Goal: Answer question/provide support: Share knowledge or assist other users

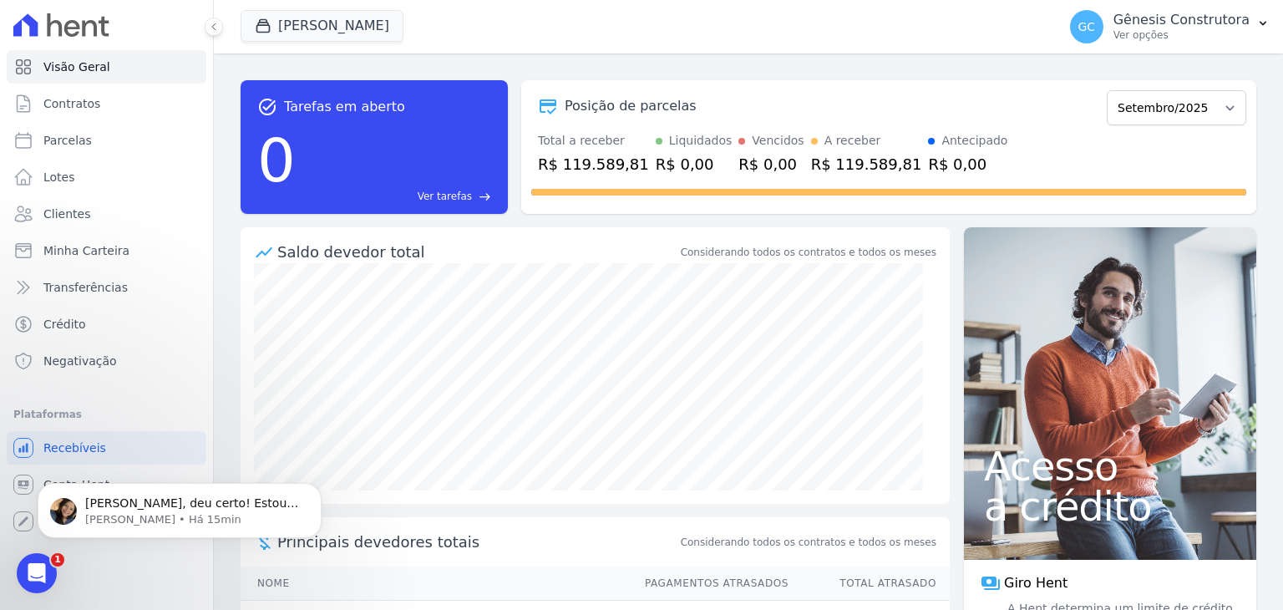
scroll to position [5212, 0]
drag, startPoint x: 37, startPoint y: 564, endPoint x: 73, endPoint y: 1109, distance: 545.7
click at [38, 563] on icon "Abertura do Messenger da Intercom" at bounding box center [35, 571] width 28 height 28
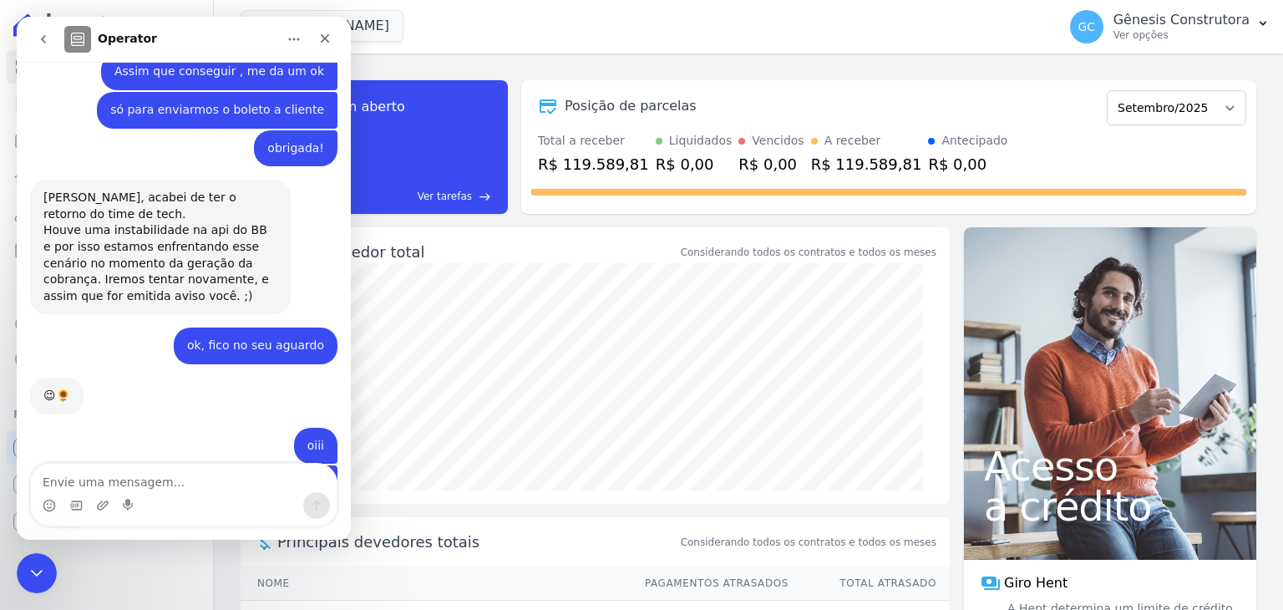
scroll to position [5240, 0]
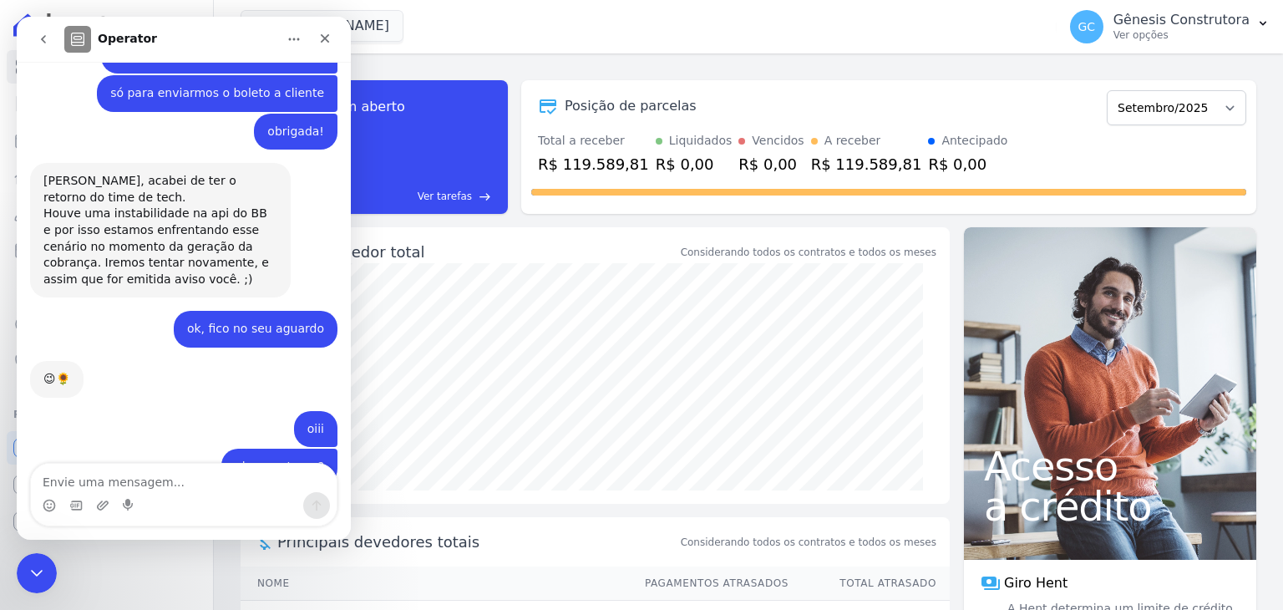
click at [157, 577] on div "boleto_BEA...-09-10.pdf" at bounding box center [129, 586] width 138 height 18
click at [38, 560] on icon "Encerramento do Messenger da Intercom" at bounding box center [34, 570] width 20 height 20
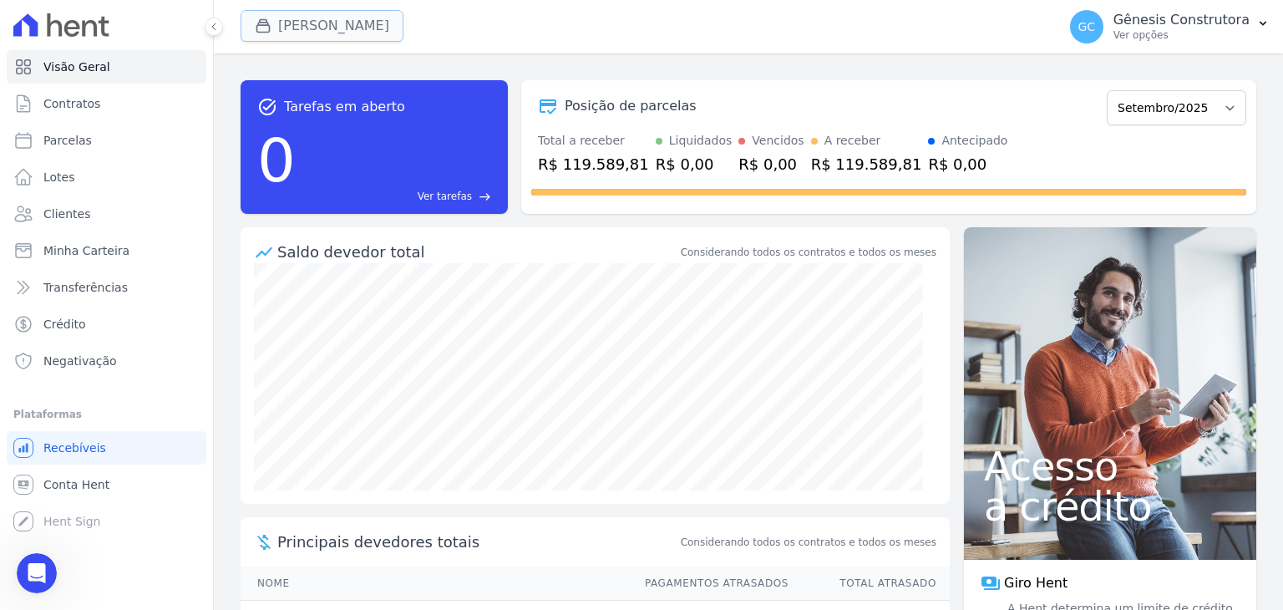
click at [362, 34] on button "Hildegardo De Noronha" at bounding box center [321, 26] width 163 height 32
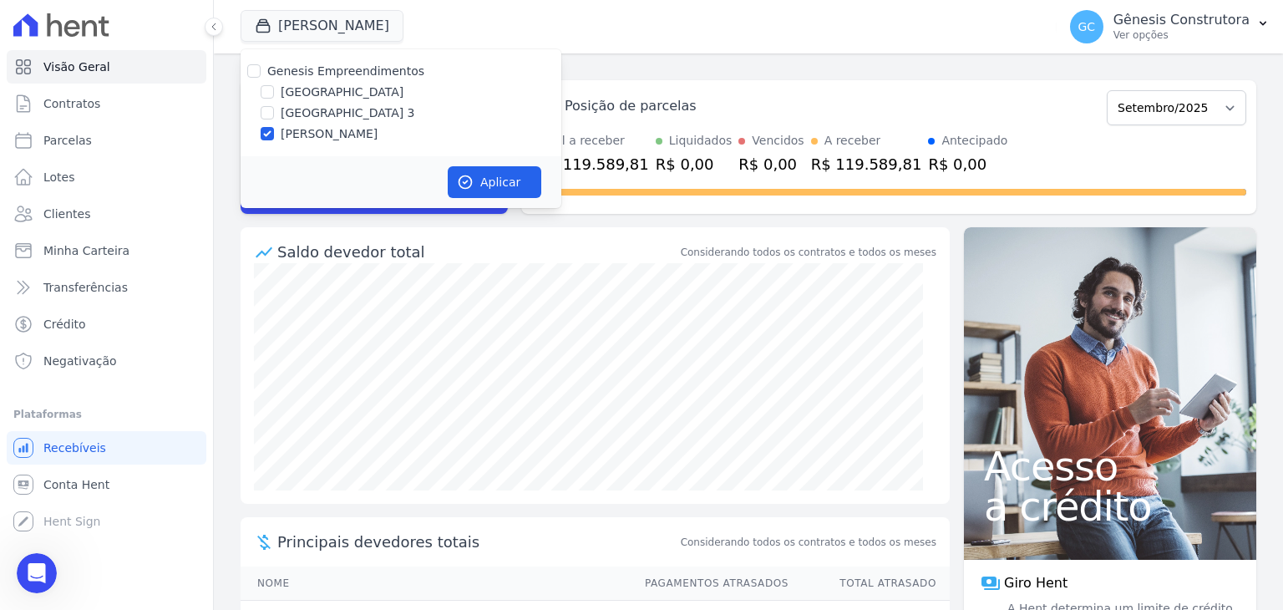
click at [364, 114] on label "[GEOGRAPHIC_DATA] 3" at bounding box center [348, 113] width 134 height 18
click at [274, 114] on input "[GEOGRAPHIC_DATA] 3" at bounding box center [267, 112] width 13 height 13
checkbox input "true"
click at [347, 149] on div "Genesis Empreendimentos Estação Nogueira Estação Nogueira 3 HILDEGARDO DE NORON…" at bounding box center [400, 102] width 321 height 107
click at [347, 139] on label "[PERSON_NAME]" at bounding box center [329, 134] width 97 height 18
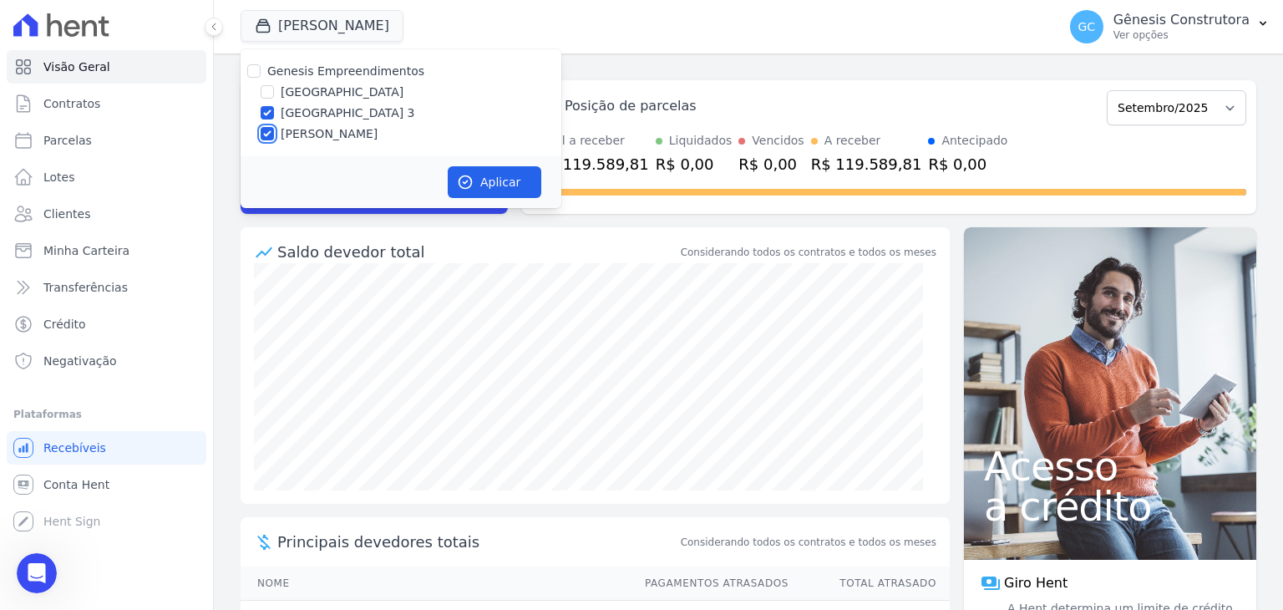
click at [274, 139] on input "[PERSON_NAME]" at bounding box center [267, 133] width 13 height 13
checkbox input "false"
click at [475, 171] on button "Aplicar" at bounding box center [495, 182] width 94 height 32
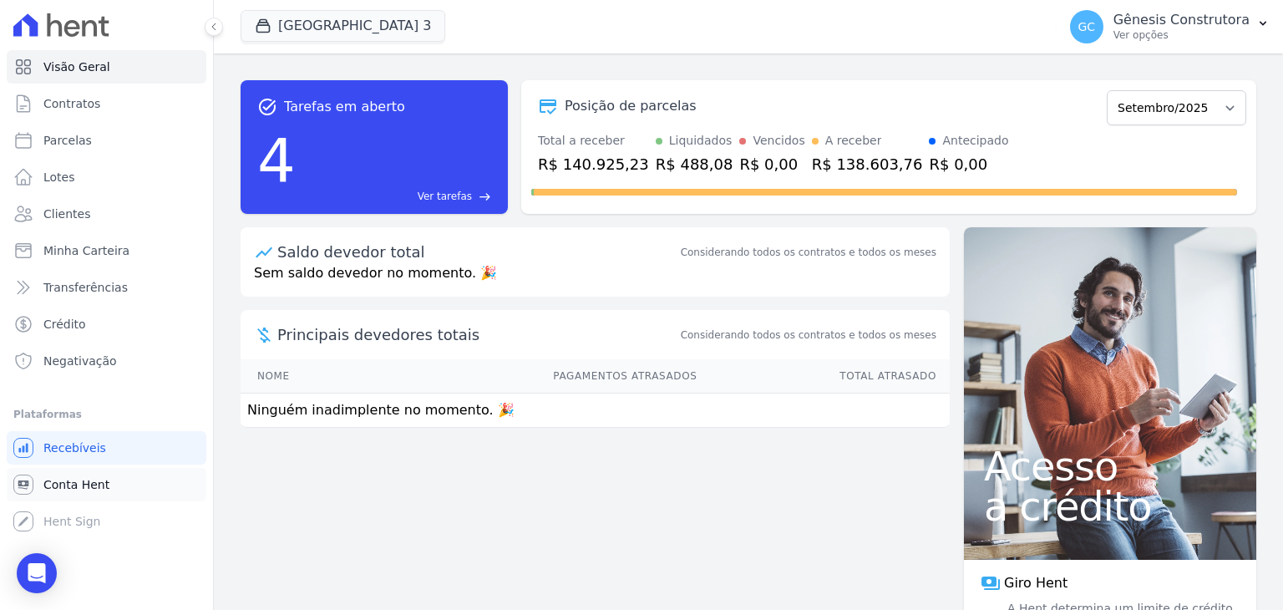
click at [88, 472] on link "Conta Hent" at bounding box center [107, 484] width 200 height 33
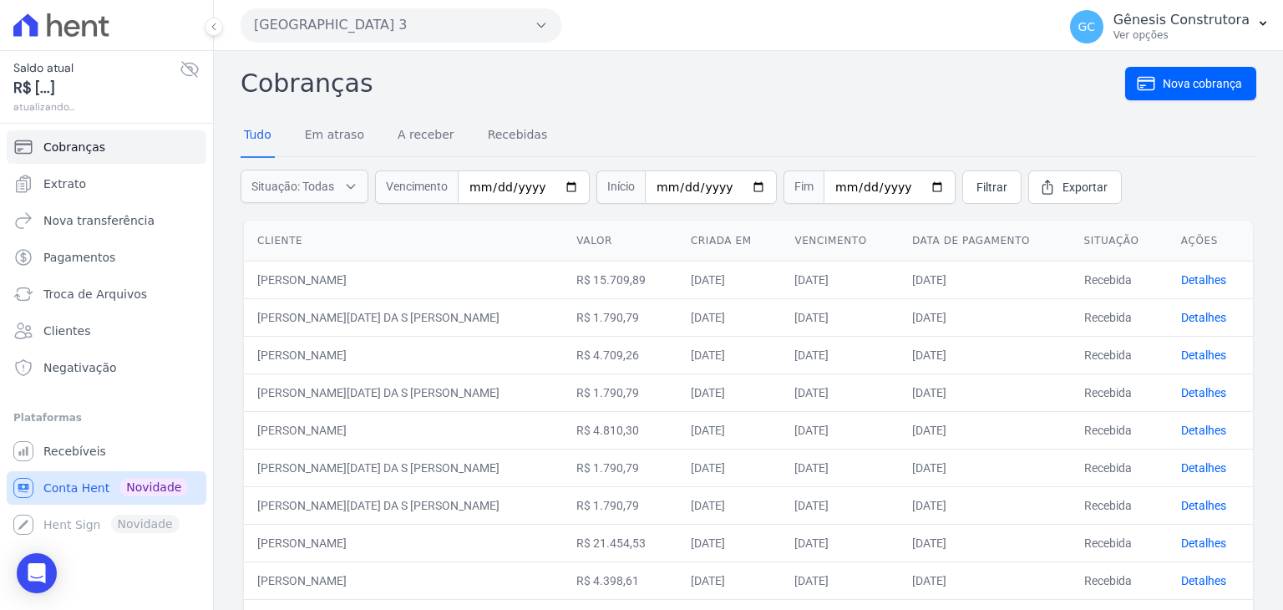
click at [76, 488] on span "Conta Hent" at bounding box center [76, 487] width 66 height 17
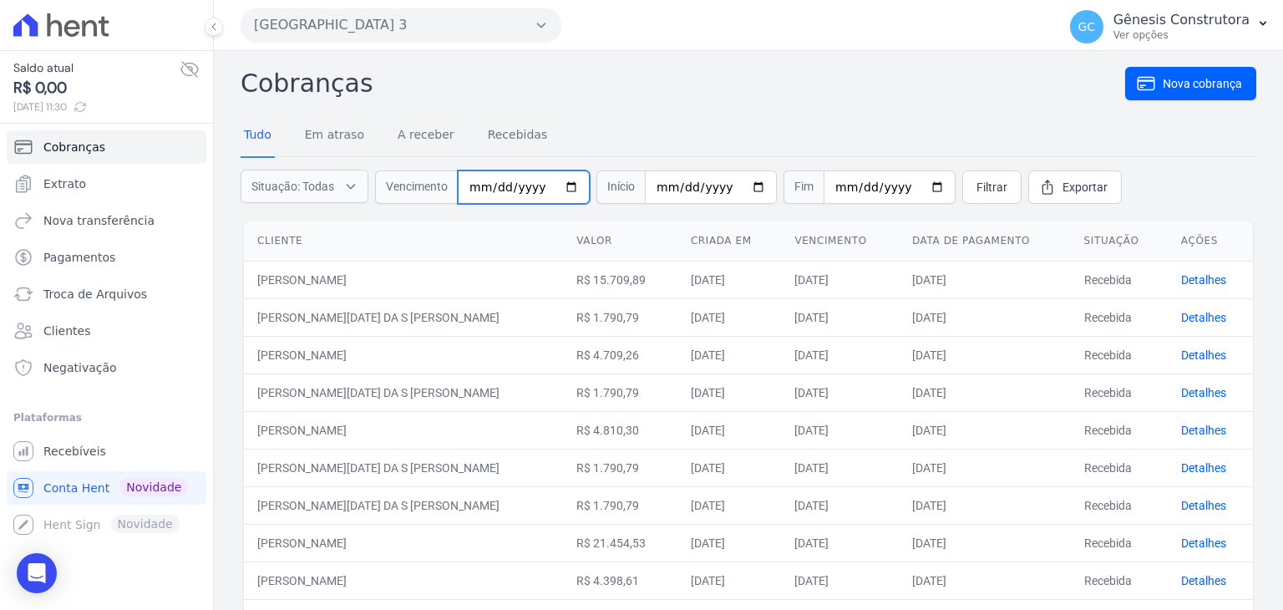
click at [471, 186] on input "date" at bounding box center [524, 186] width 132 height 33
click at [471, 187] on input "date" at bounding box center [524, 186] width 132 height 33
type input "[DATE]"
click at [976, 180] on span "Filtrar" at bounding box center [991, 187] width 31 height 17
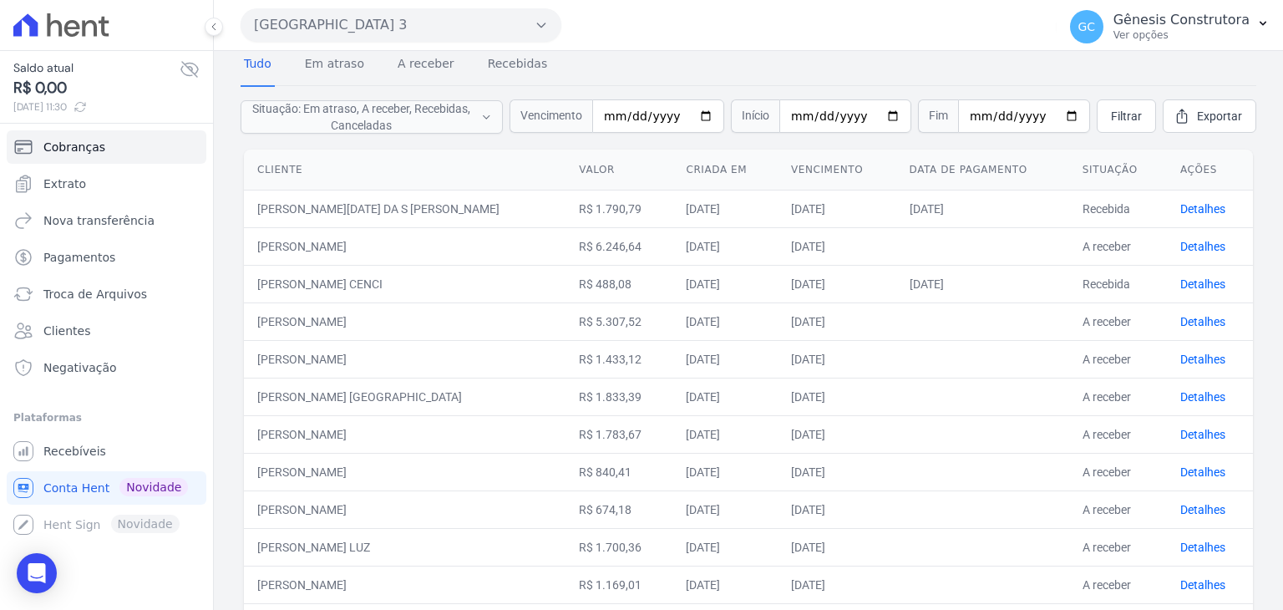
scroll to position [491, 0]
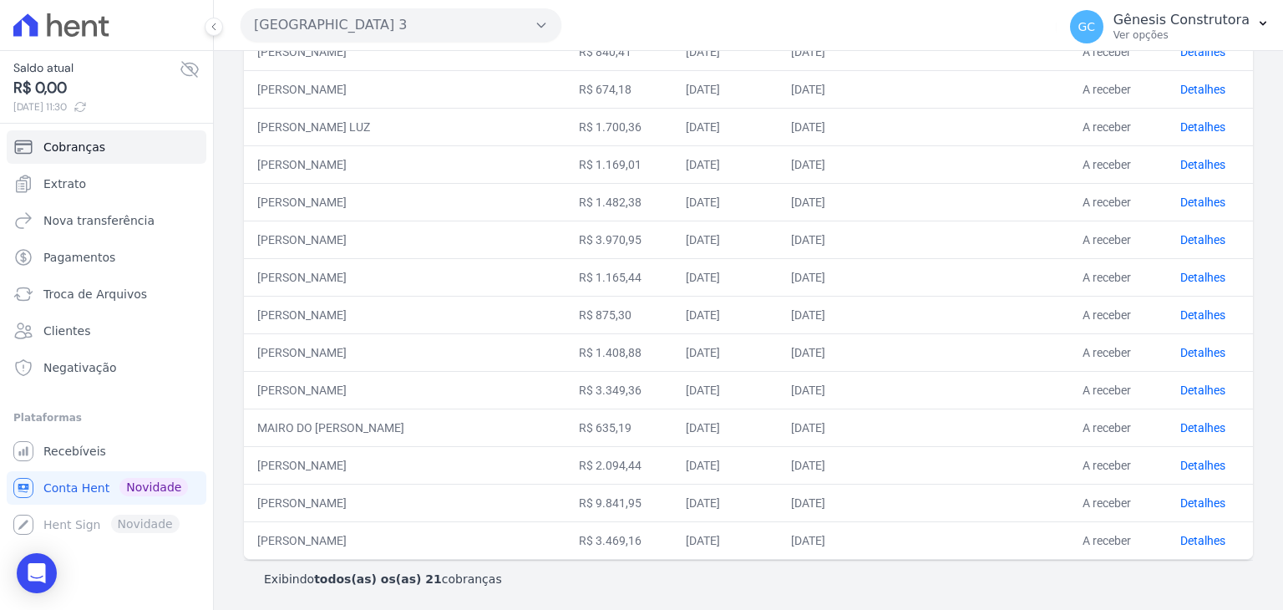
click at [27, 548] on div "Saldo atual R$ 0,00 [DATE] 11:30 Cobranças Extrato Nova transferência Pagamento…" at bounding box center [106, 305] width 213 height 610
click at [29, 557] on div "Open Intercom Messenger" at bounding box center [37, 573] width 44 height 44
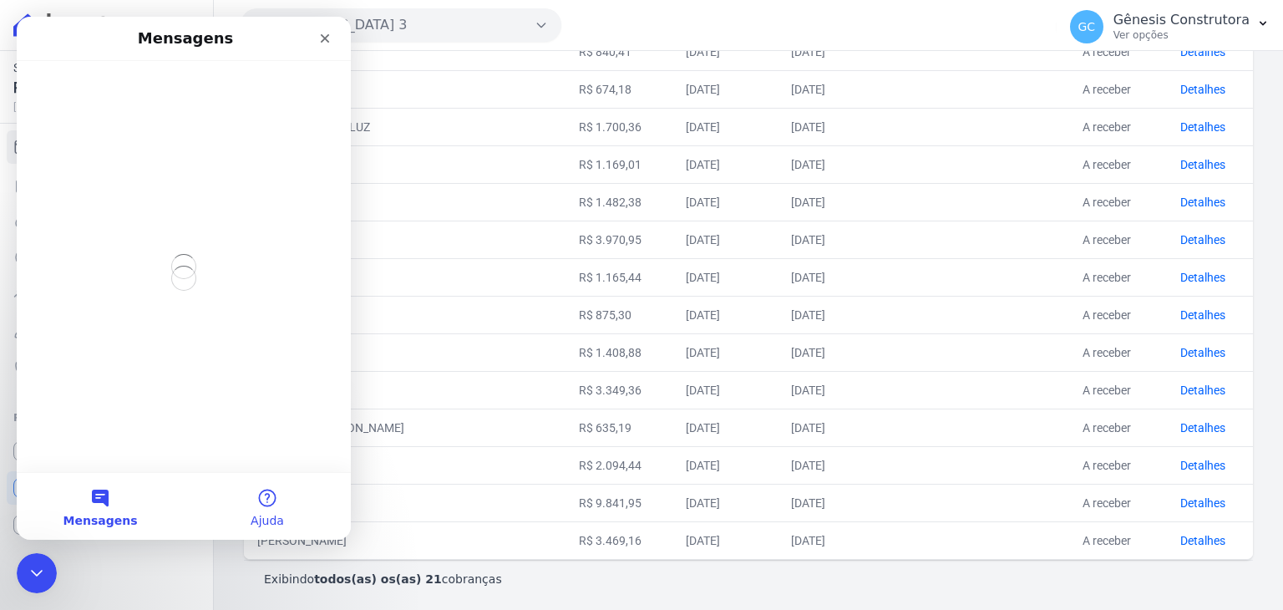
scroll to position [0, 0]
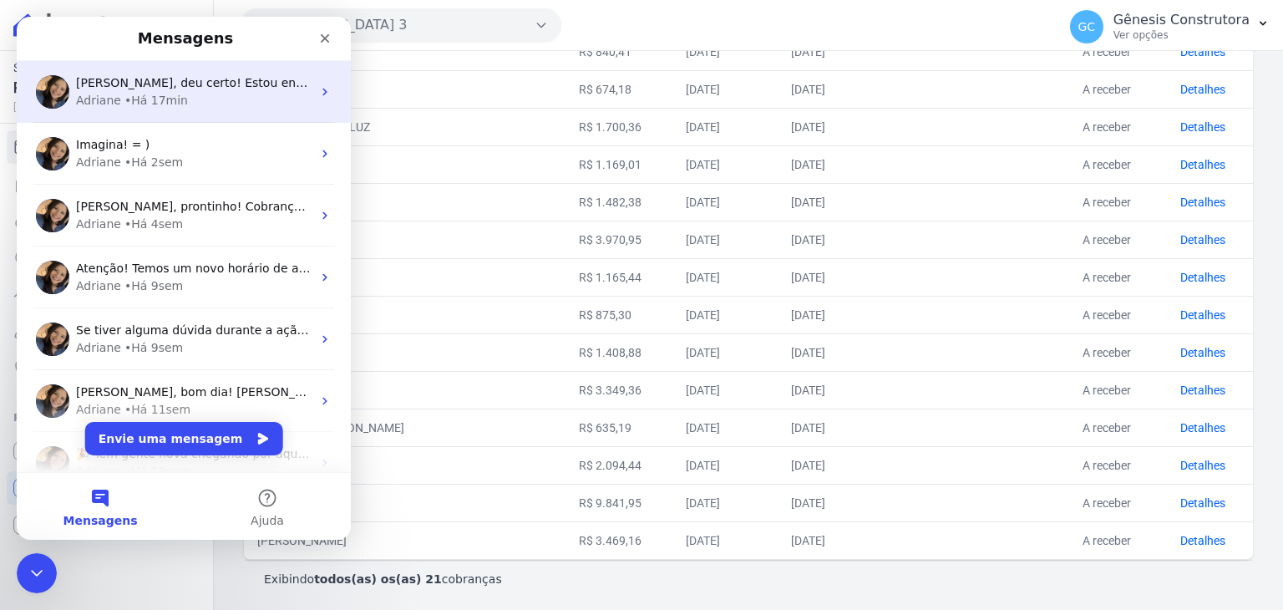
click at [177, 87] on span "[PERSON_NAME], deu certo! Estou enviando para você:" at bounding box center [238, 82] width 325 height 13
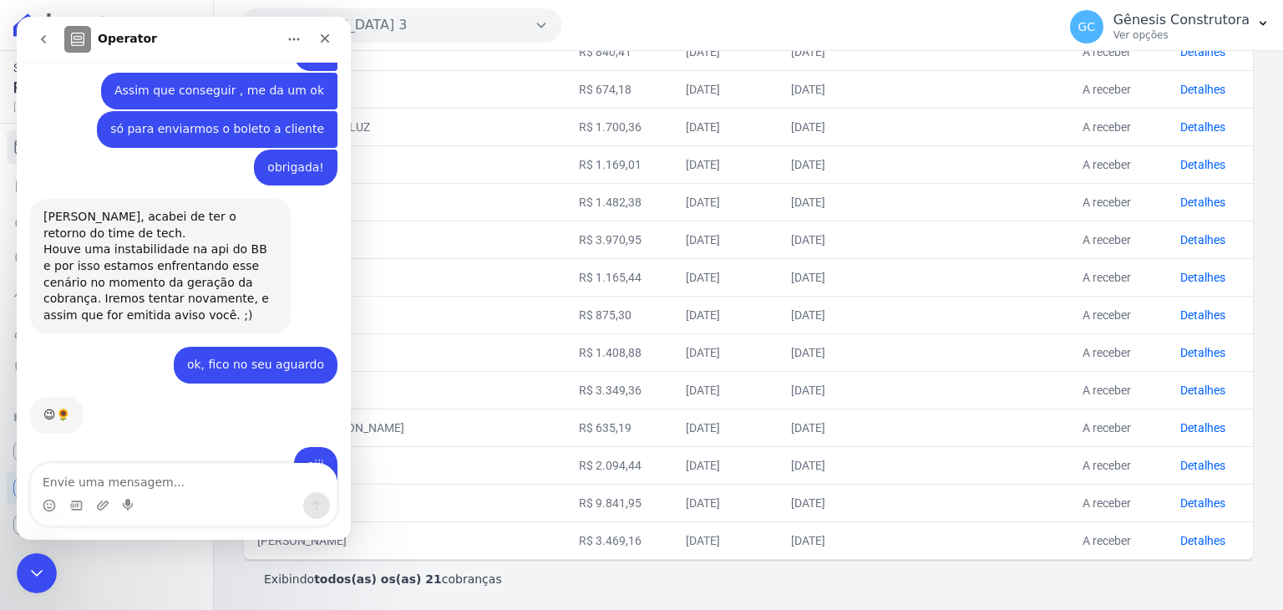
scroll to position [5212, 0]
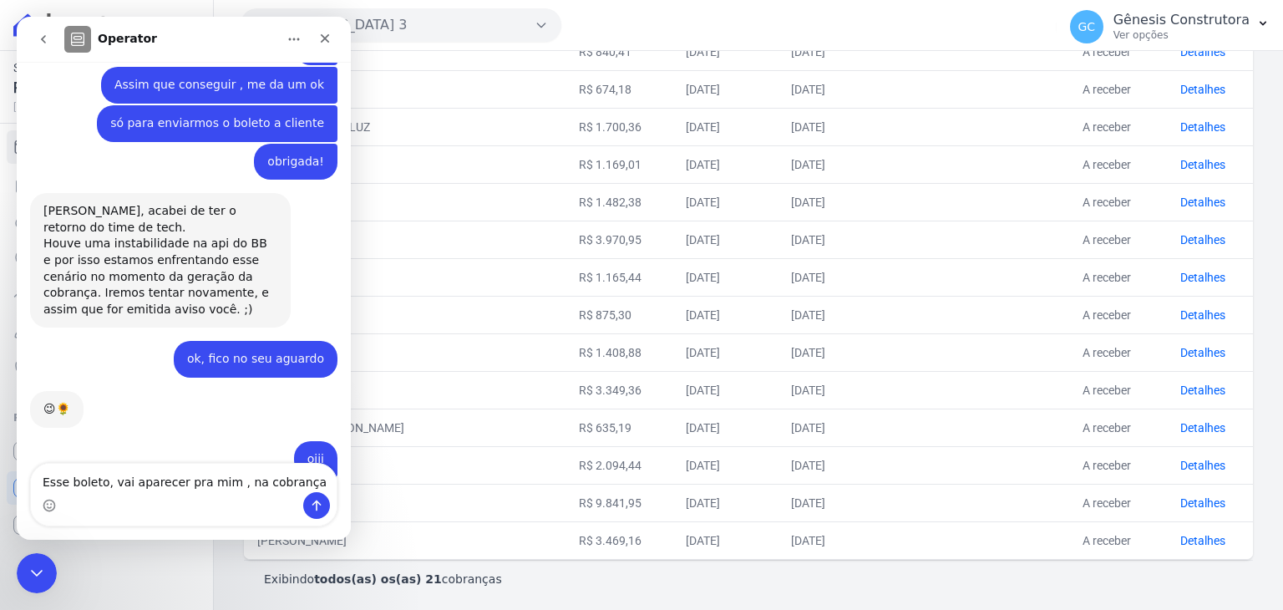
type textarea "Esse boleto, vai aparecer pra mim , na cobrança?"
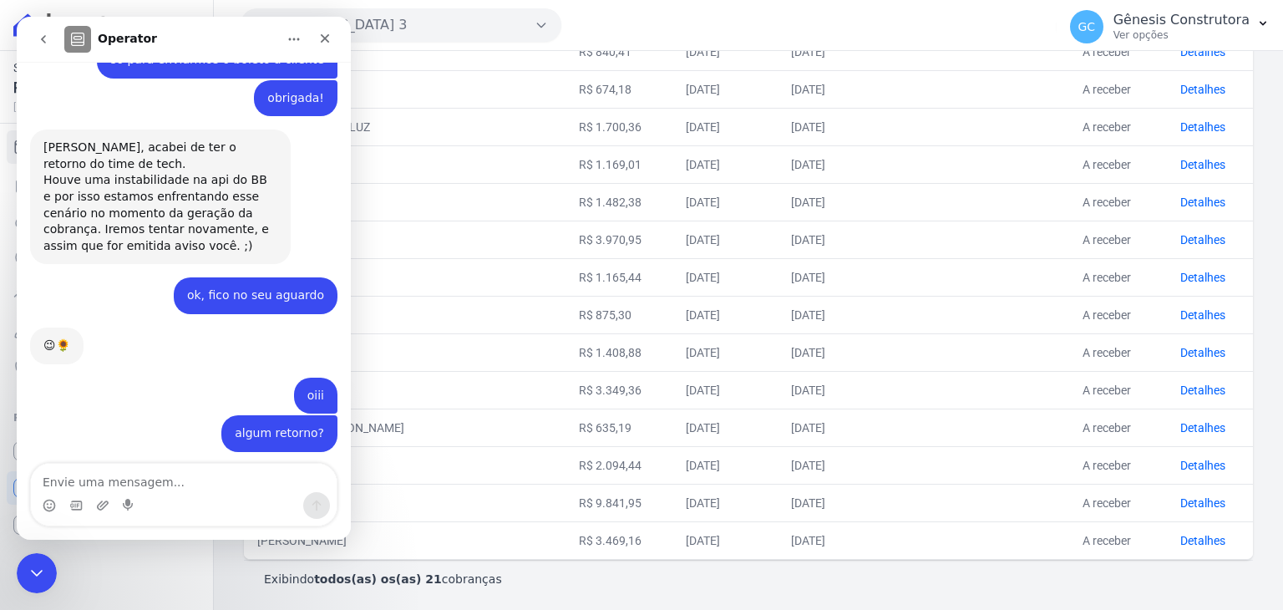
scroll to position [5278, 0]
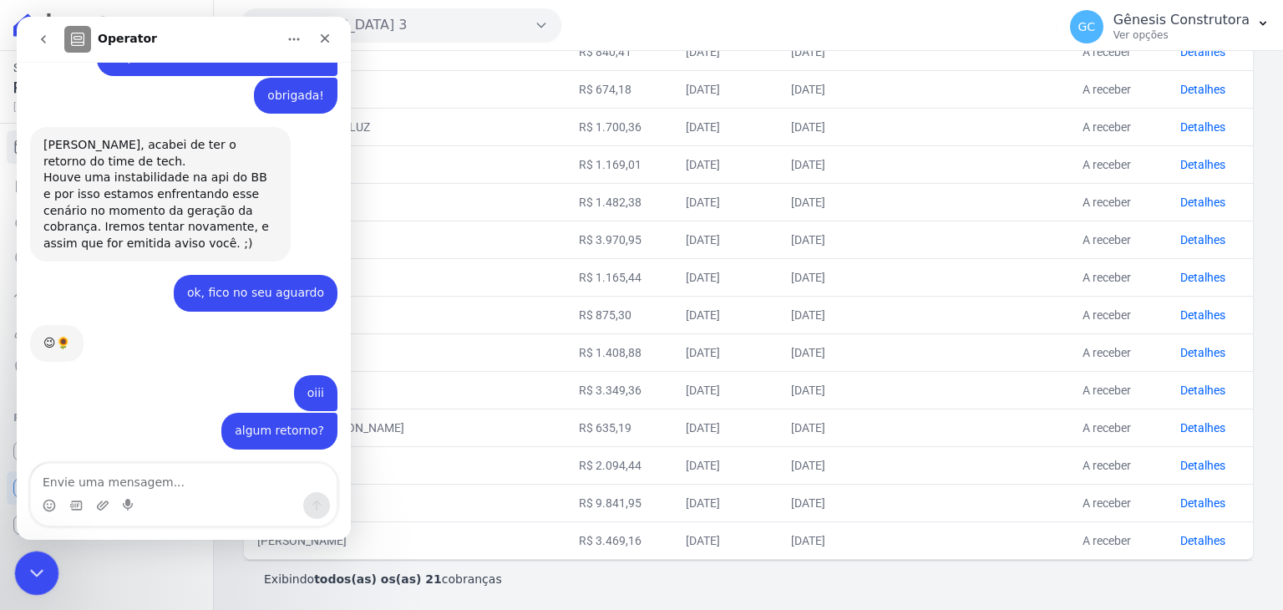
click at [25, 560] on icon "Encerramento do Messenger da Intercom" at bounding box center [34, 570] width 20 height 20
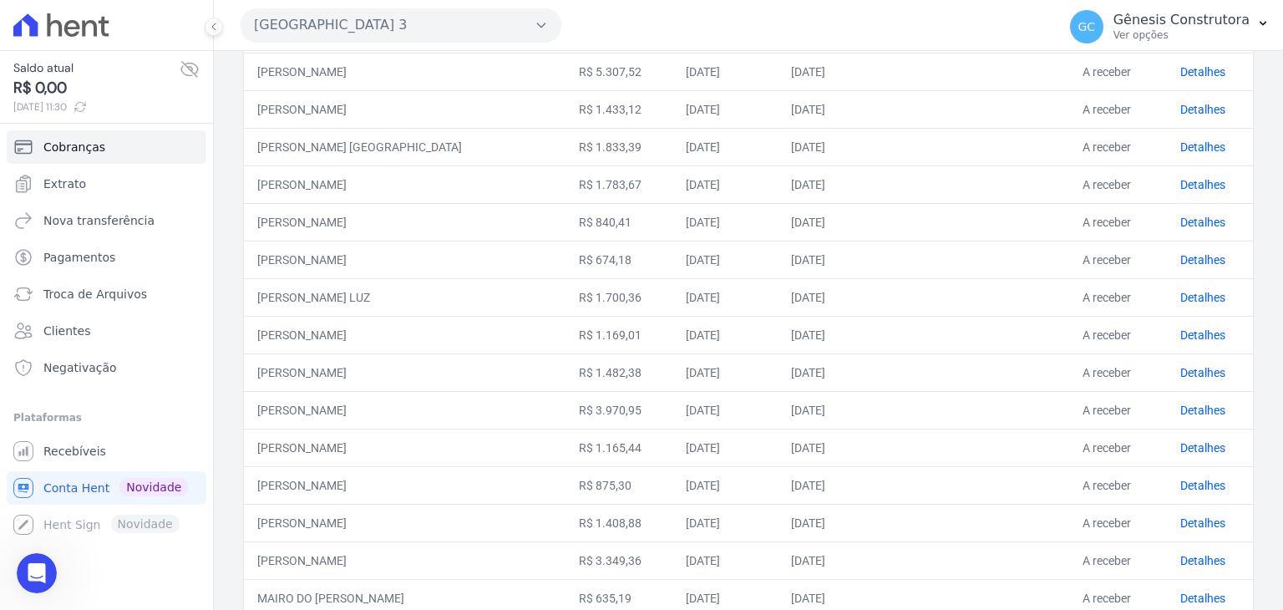
scroll to position [491, 0]
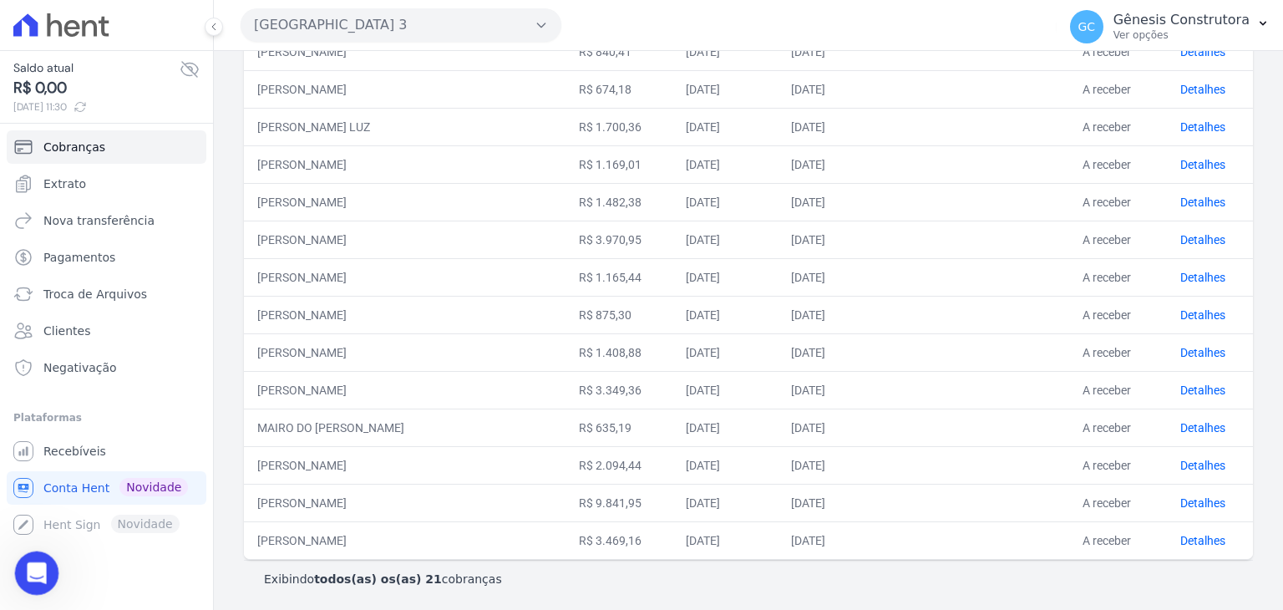
click at [35, 564] on icon "Abertura do Messenger da Intercom" at bounding box center [35, 571] width 28 height 28
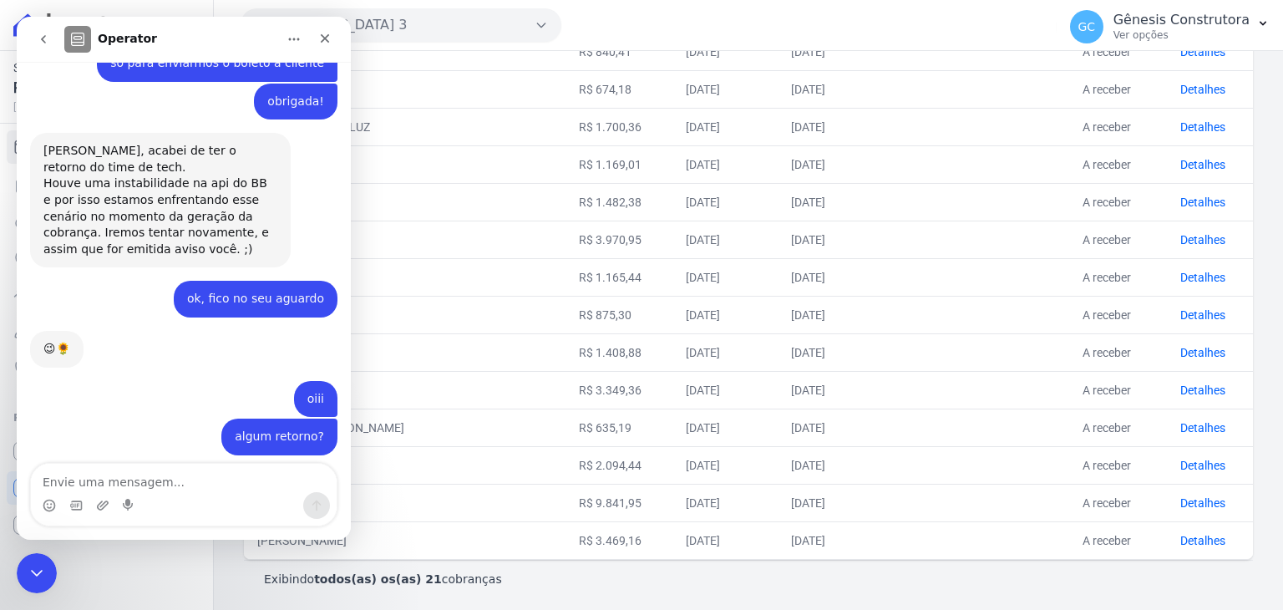
scroll to position [5278, 0]
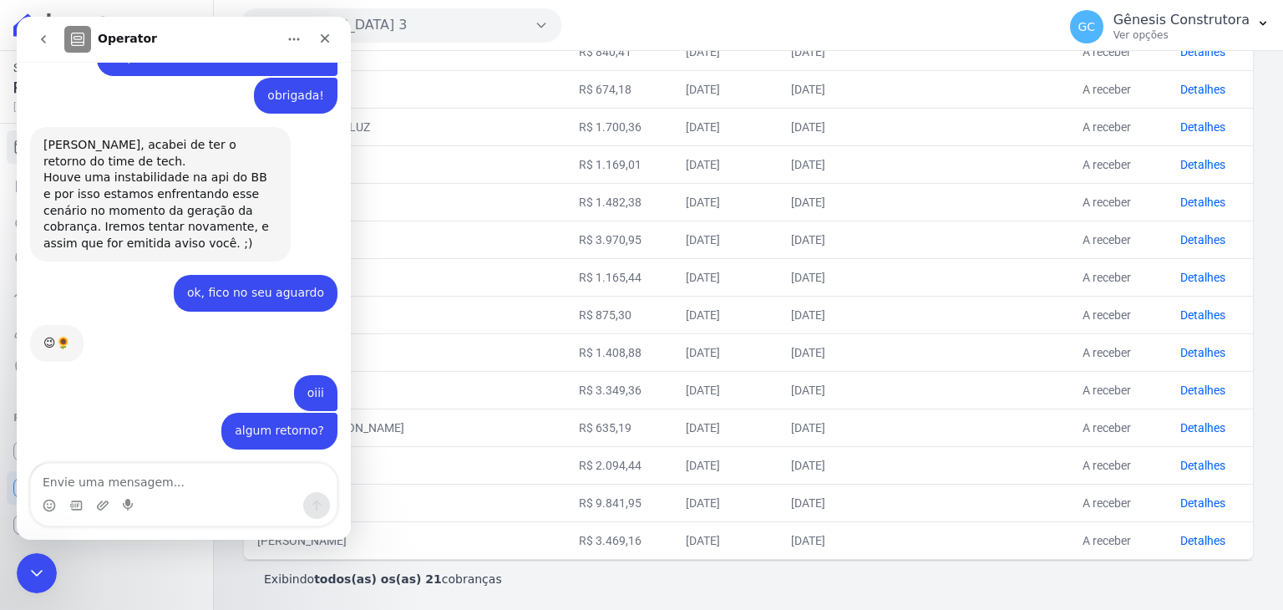
click at [147, 514] on div "boleto_BEA...-09-10.pdf" at bounding box center [129, 523] width 138 height 18
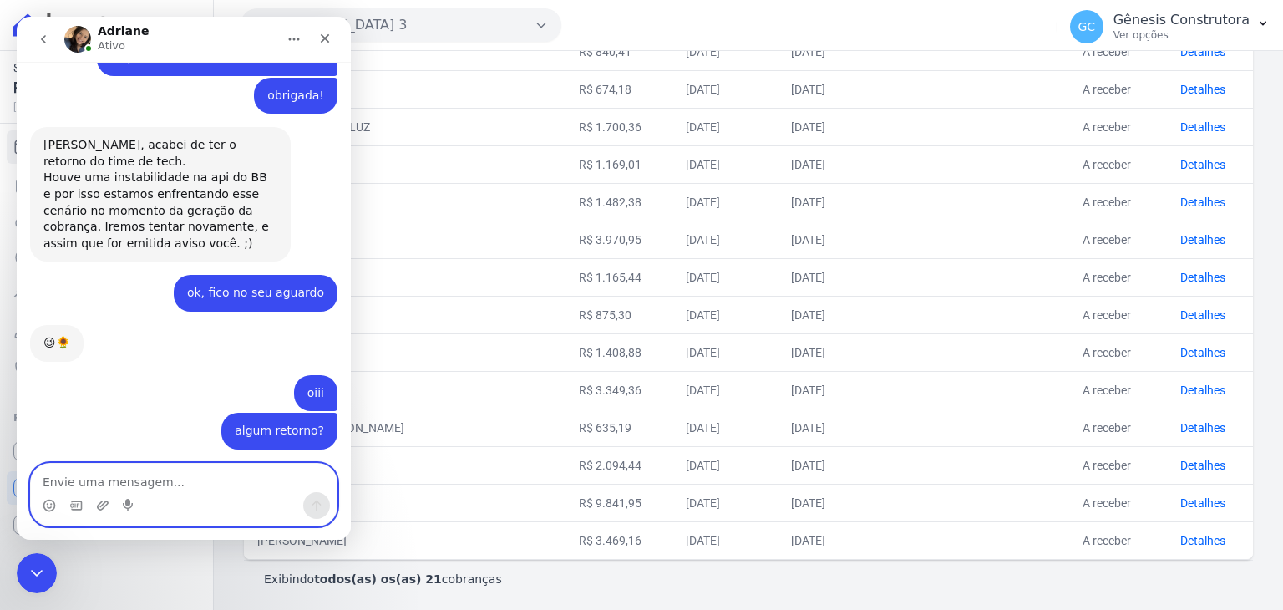
click at [125, 473] on textarea "Envie uma mensagem..." at bounding box center [184, 477] width 306 height 28
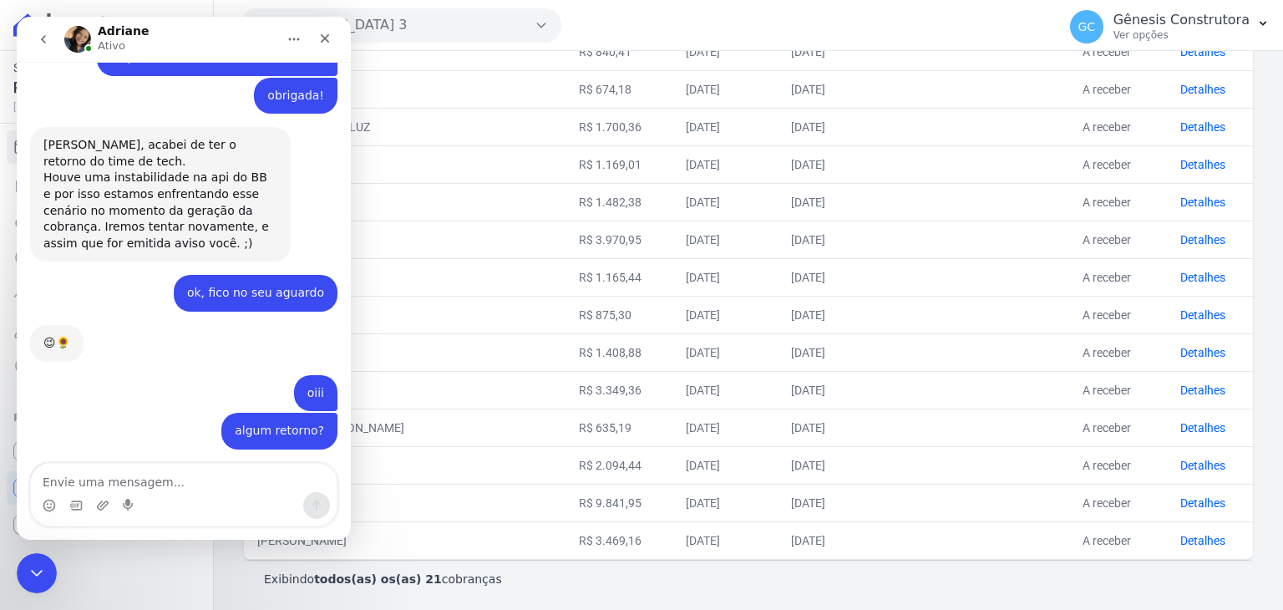
click at [230, 463] on div "[PERSON_NAME], deu certo! Estou enviando para você: boleto_BEA...-09-10.pdf Adr…" at bounding box center [183, 517] width 307 height 109
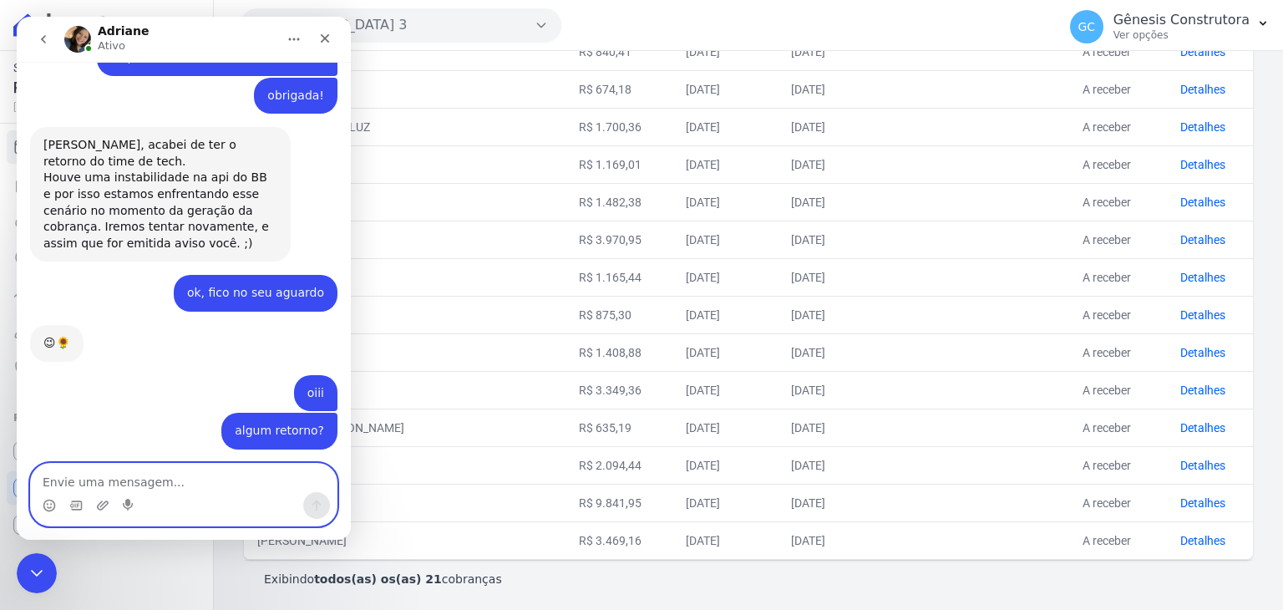
click at [71, 476] on textarea "Envie uma mensagem..." at bounding box center [184, 477] width 306 height 28
type textarea "o boleto está no empreendimento errado"
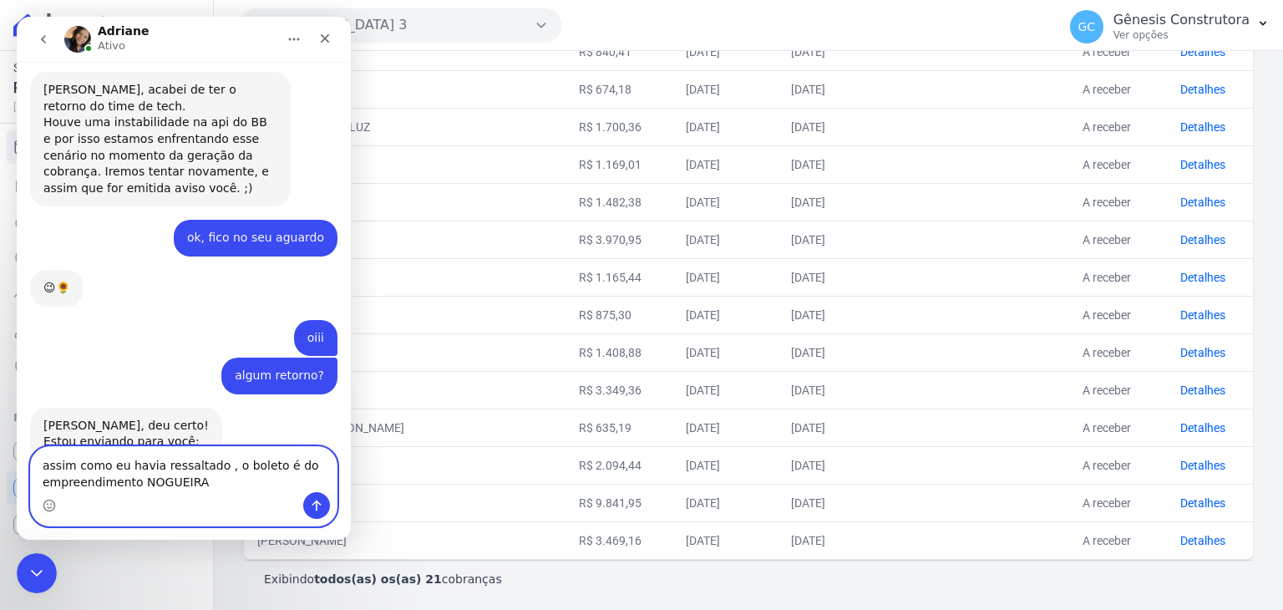
scroll to position [5398, 0]
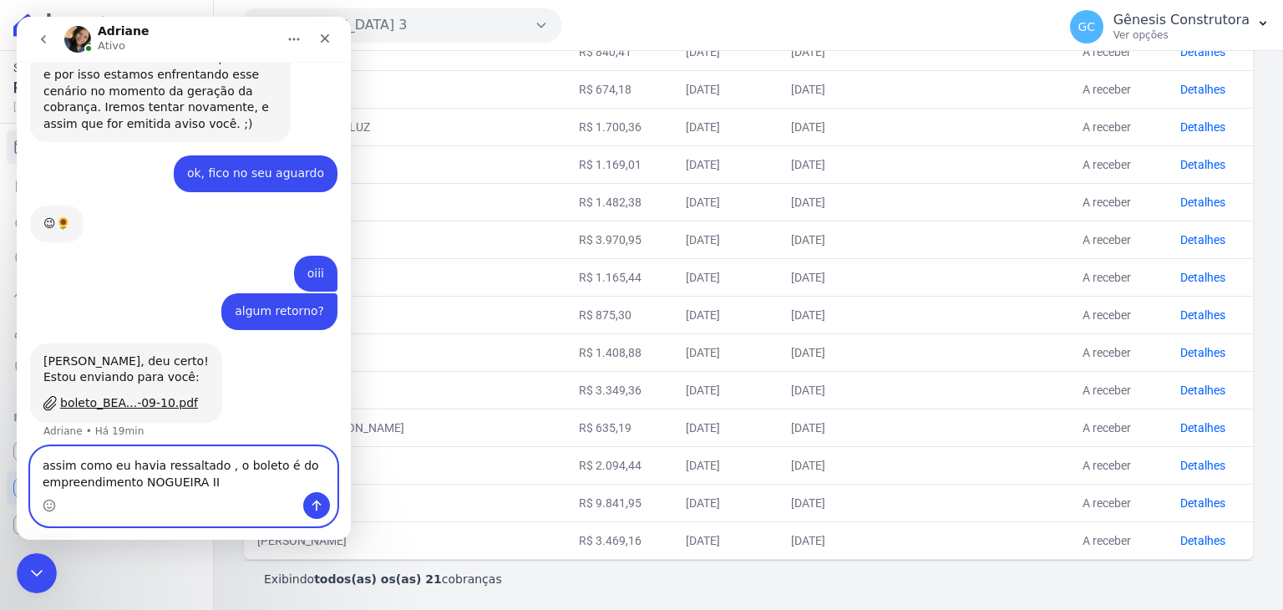
type textarea "assim como eu havia ressaltado , o boleto é do empreendimento NOGUEIRA III"
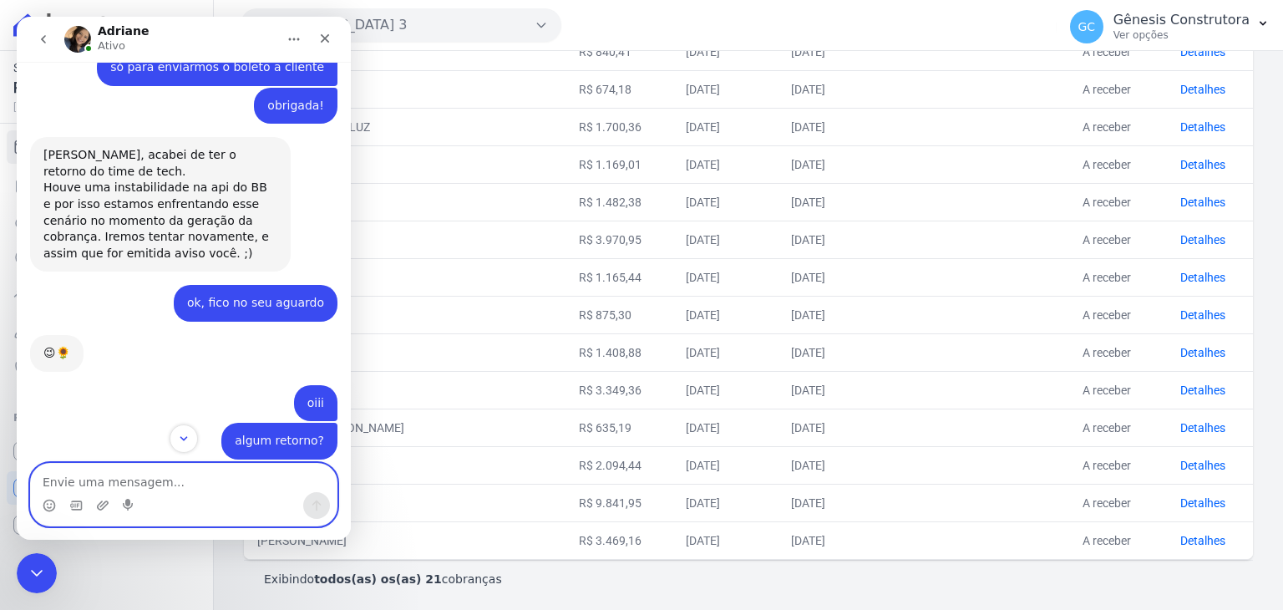
scroll to position [5434, 0]
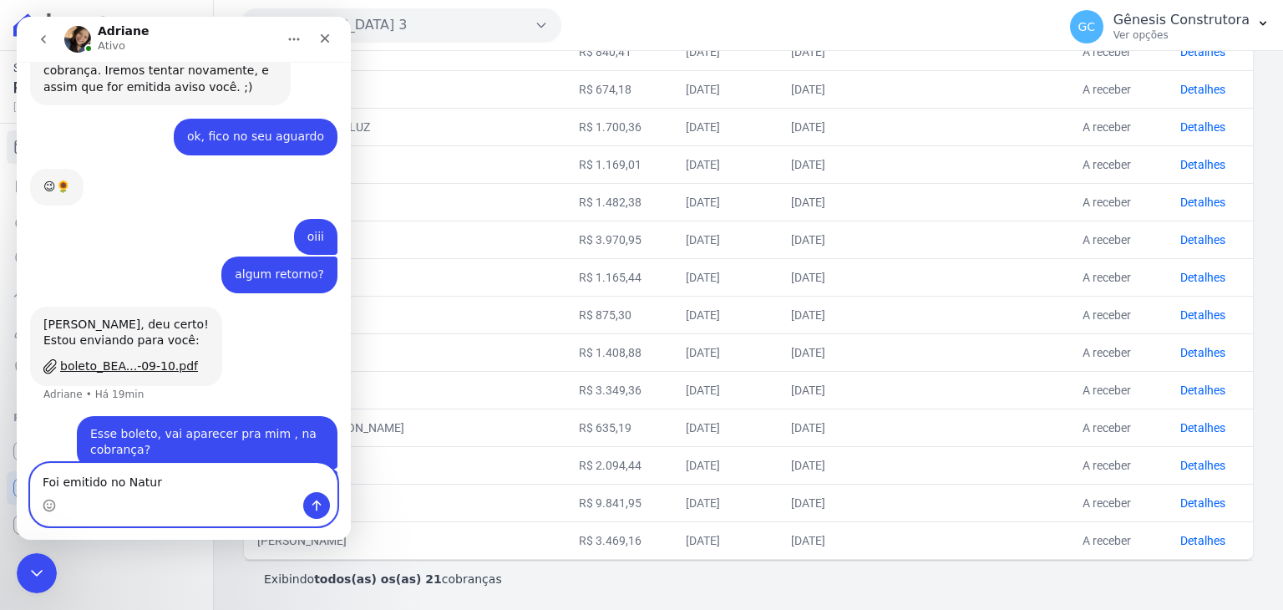
type textarea "Foi emitido no Nature"
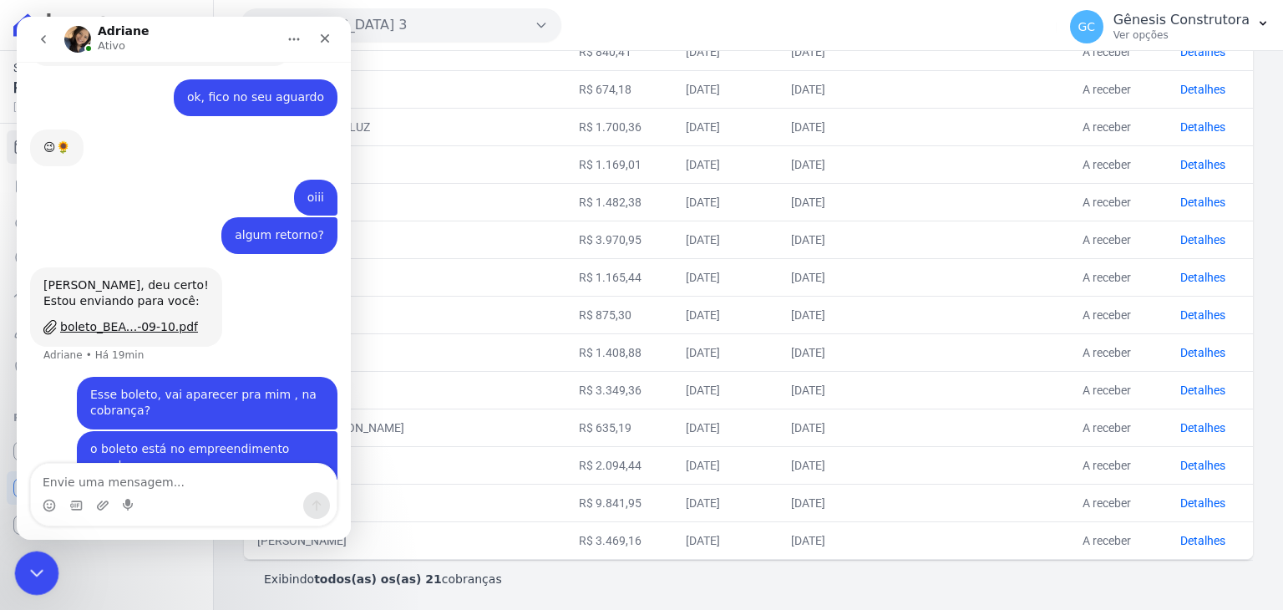
click at [30, 563] on icon "Encerramento do Messenger da Intercom" at bounding box center [34, 570] width 20 height 20
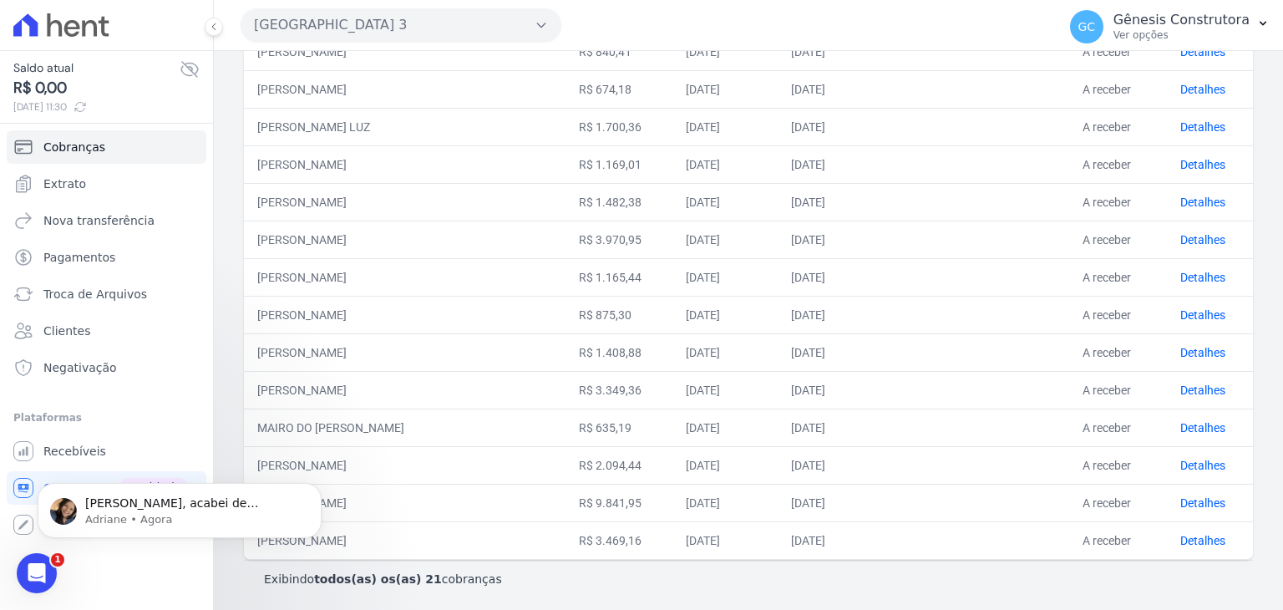
scroll to position [5491, 0]
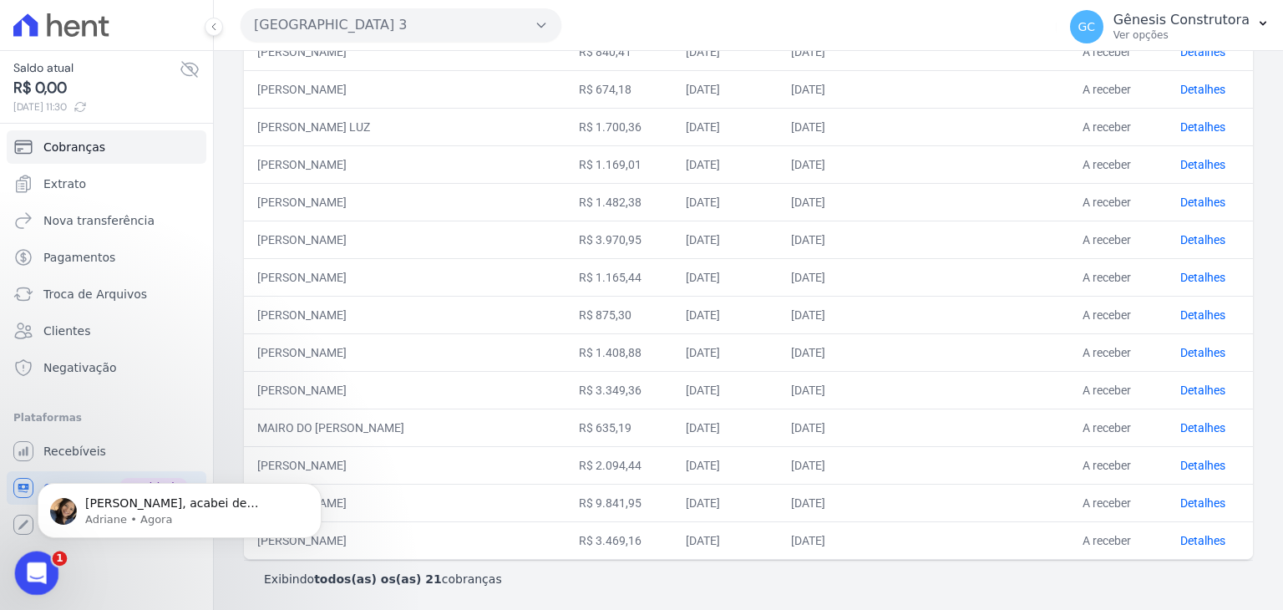
click at [32, 561] on icon "Abertura do Messenger da Intercom" at bounding box center [35, 571] width 28 height 28
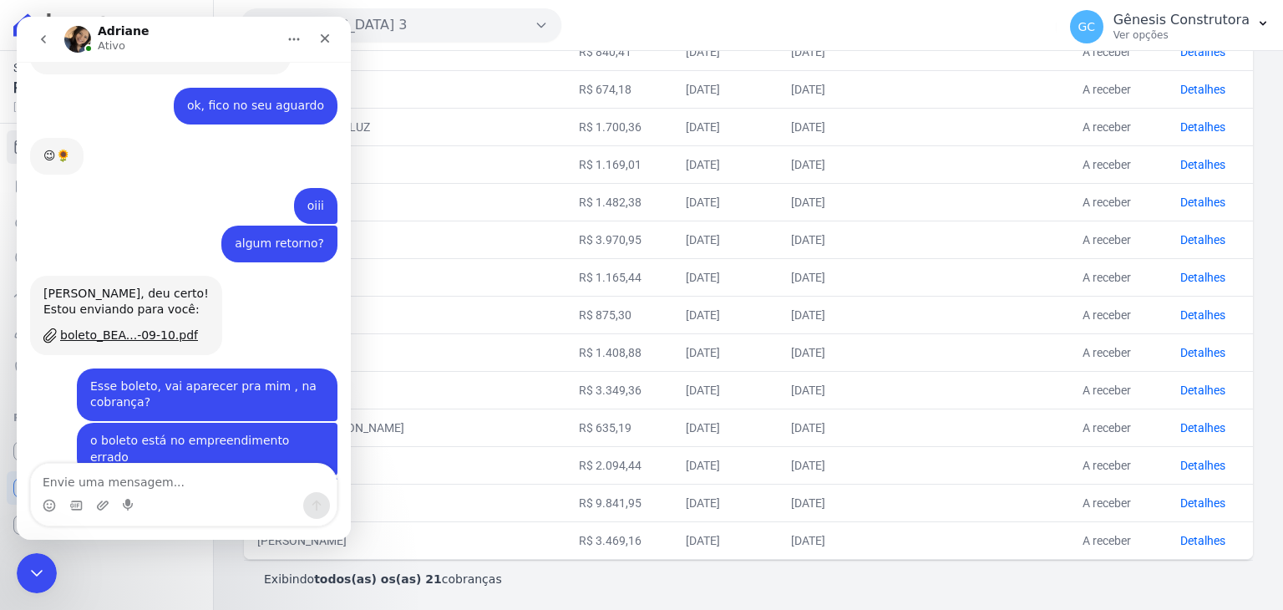
scroll to position [5474, 0]
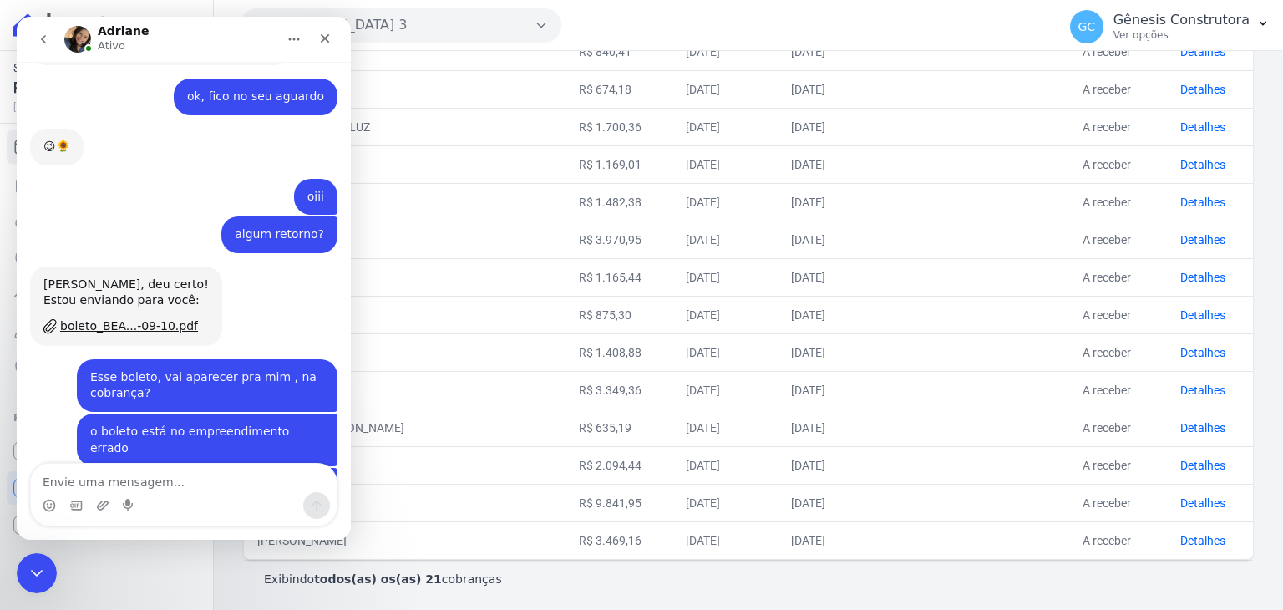
click at [154, 483] on textarea "Envie uma mensagem..." at bounding box center [184, 477] width 306 height 28
type textarea "ok"
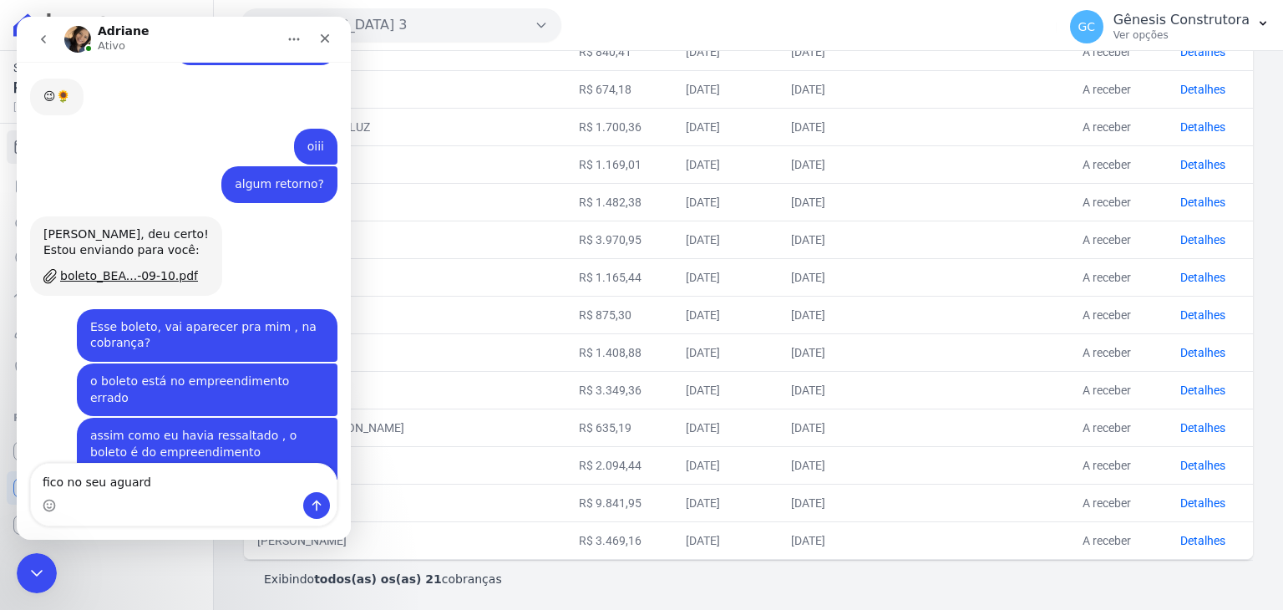
type textarea "fico no seu aguardo"
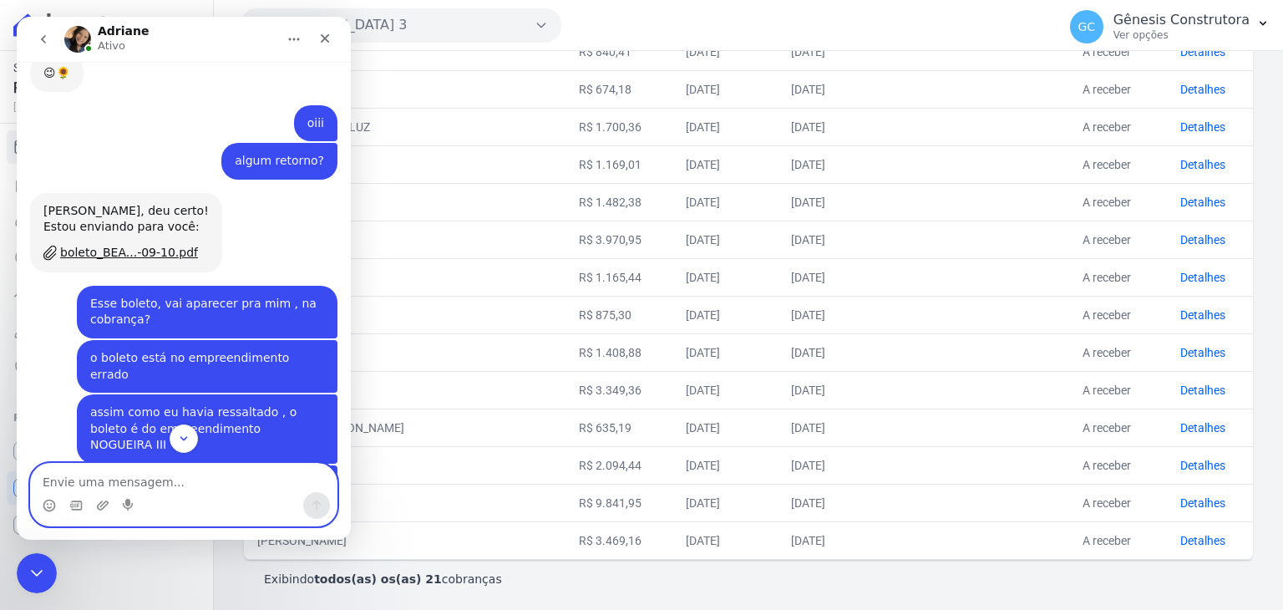
scroll to position [5627, 0]
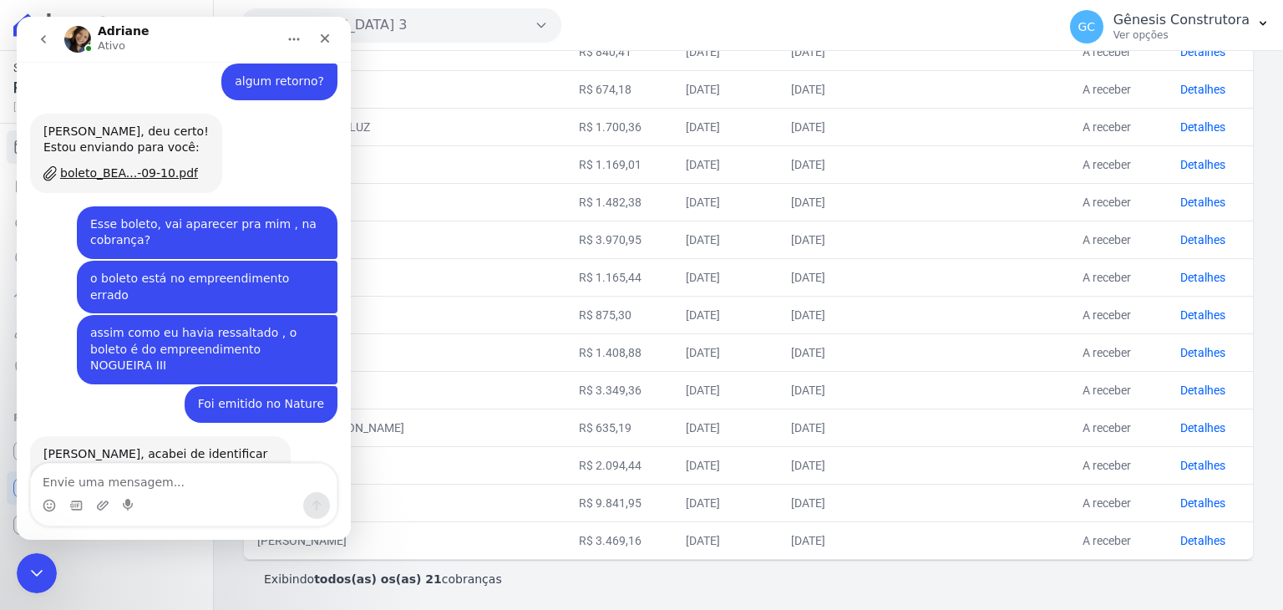
click at [9, 546] on div "Saldo atual R$ 0,00 [DATE] 11:30 Cobranças Extrato Nova transferência Pagamento…" at bounding box center [106, 305] width 213 height 610
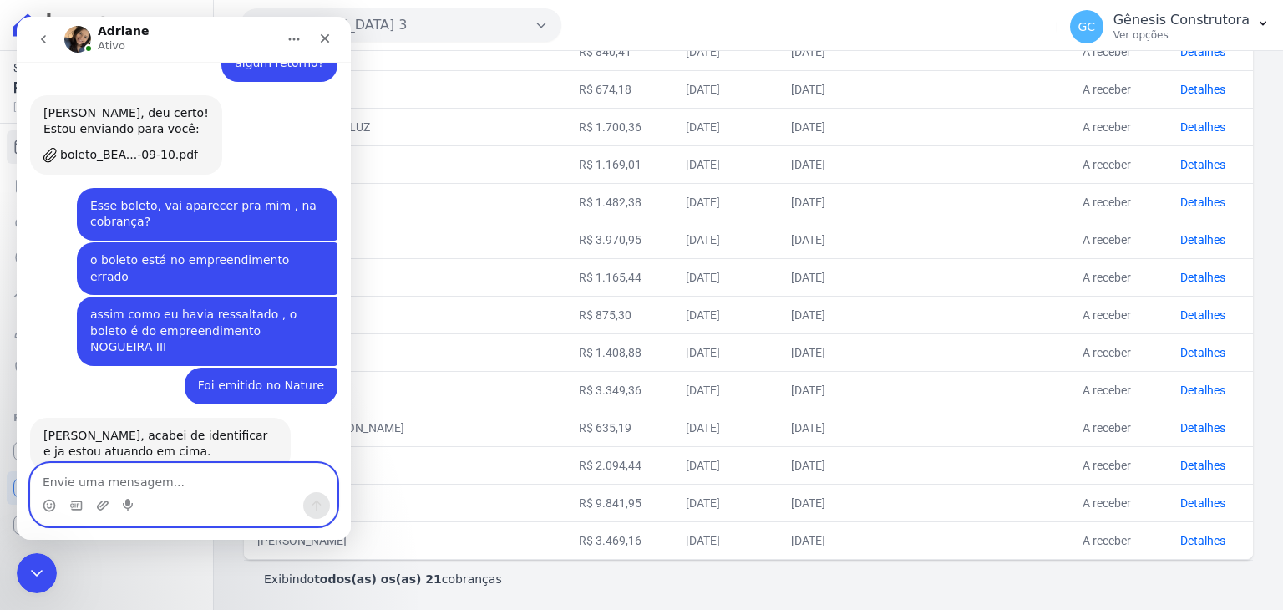
click at [126, 481] on textarea "Envie uma mensagem..." at bounding box center [184, 477] width 306 height 28
type textarea "o"
type textarea "ta bem"
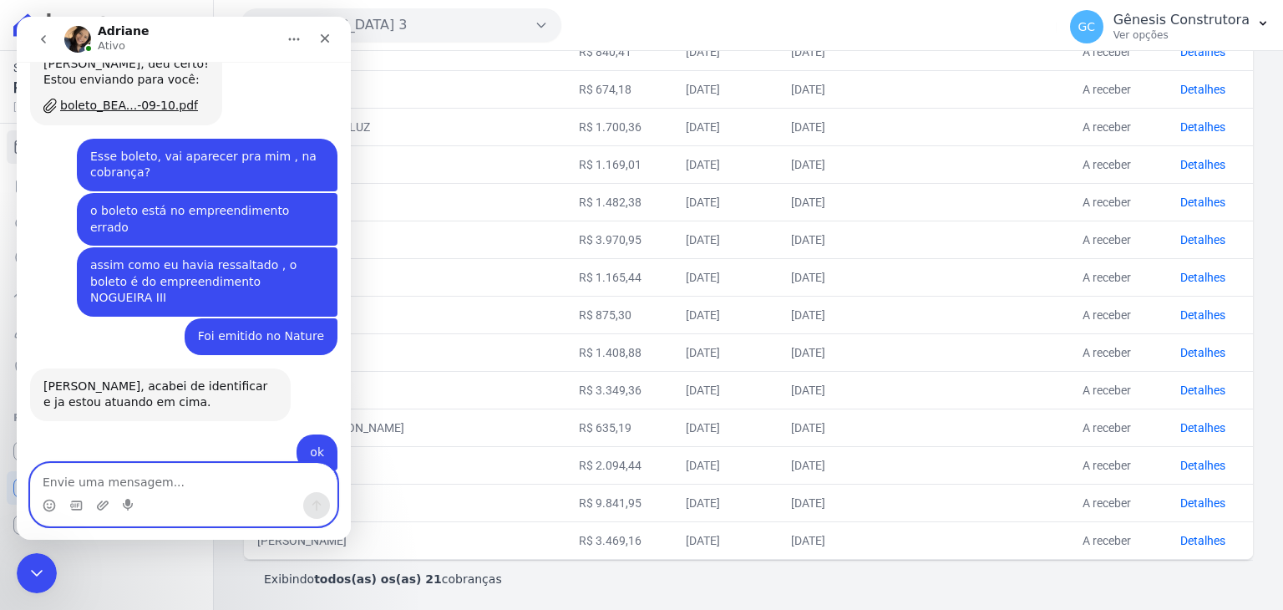
scroll to position [5695, 0]
type textarea "obrigada"
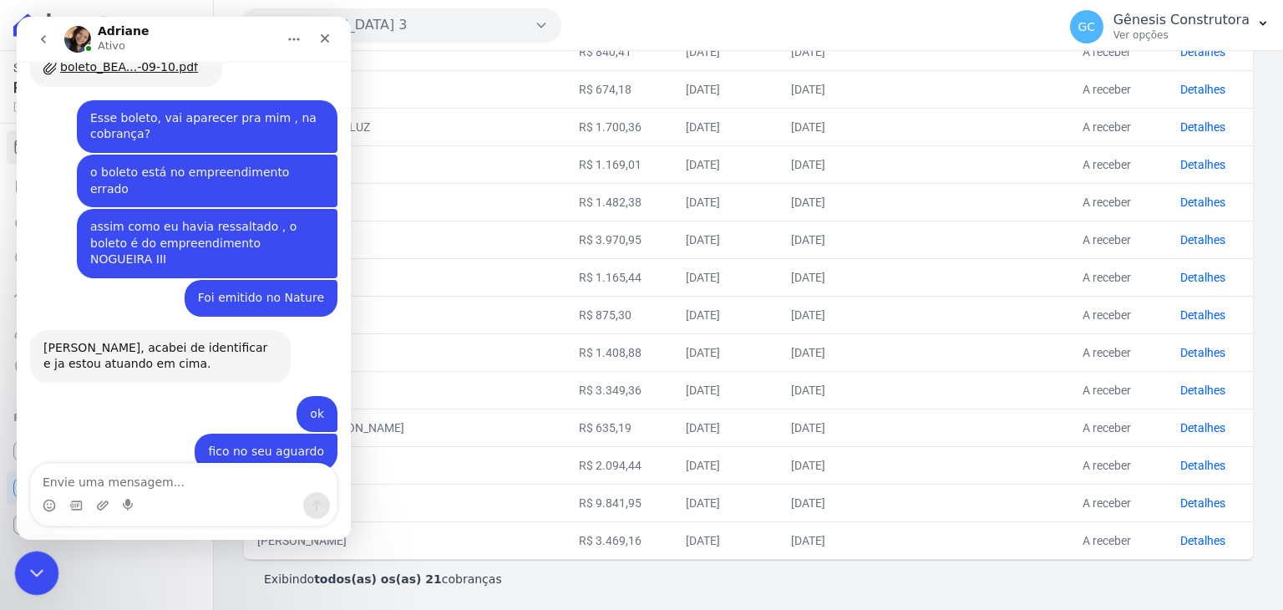
click at [21, 558] on div "Encerramento do Messenger da Intercom" at bounding box center [34, 570] width 40 height 40
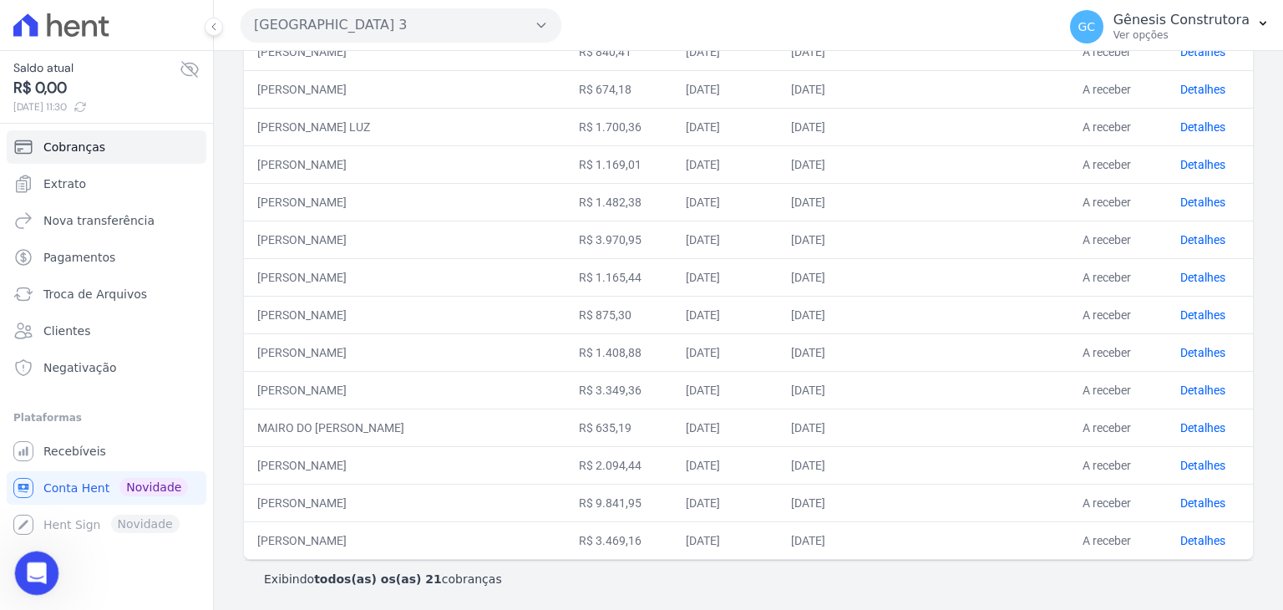
click at [37, 570] on icon "Abertura do Messenger da Intercom" at bounding box center [35, 571] width 28 height 28
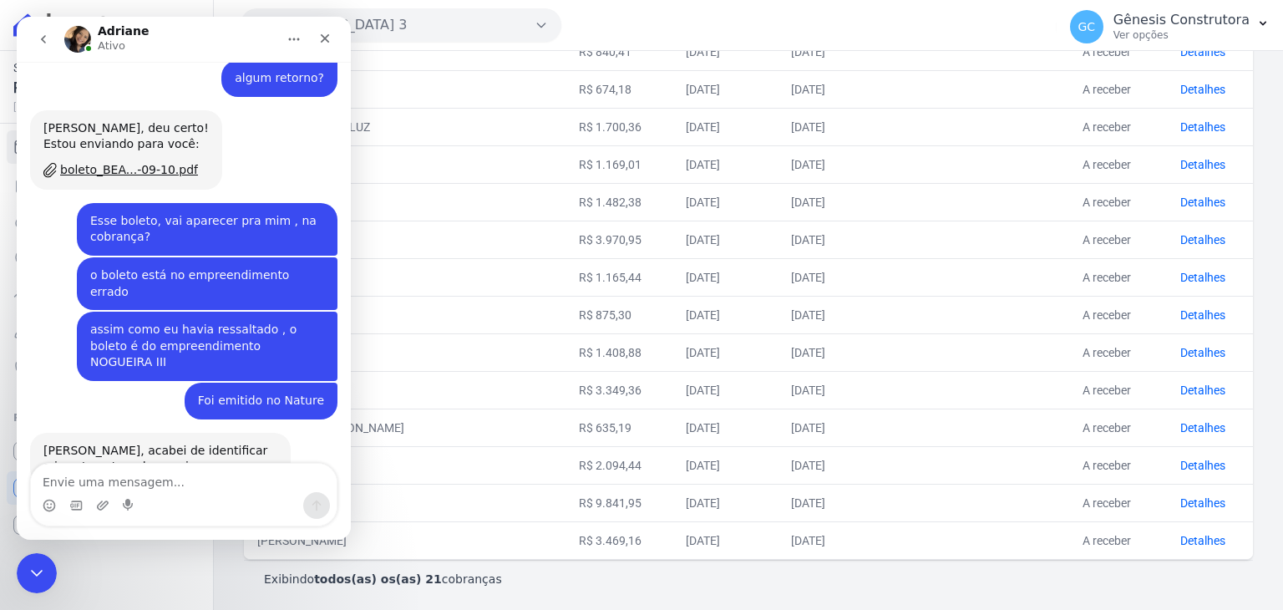
scroll to position [5566, 0]
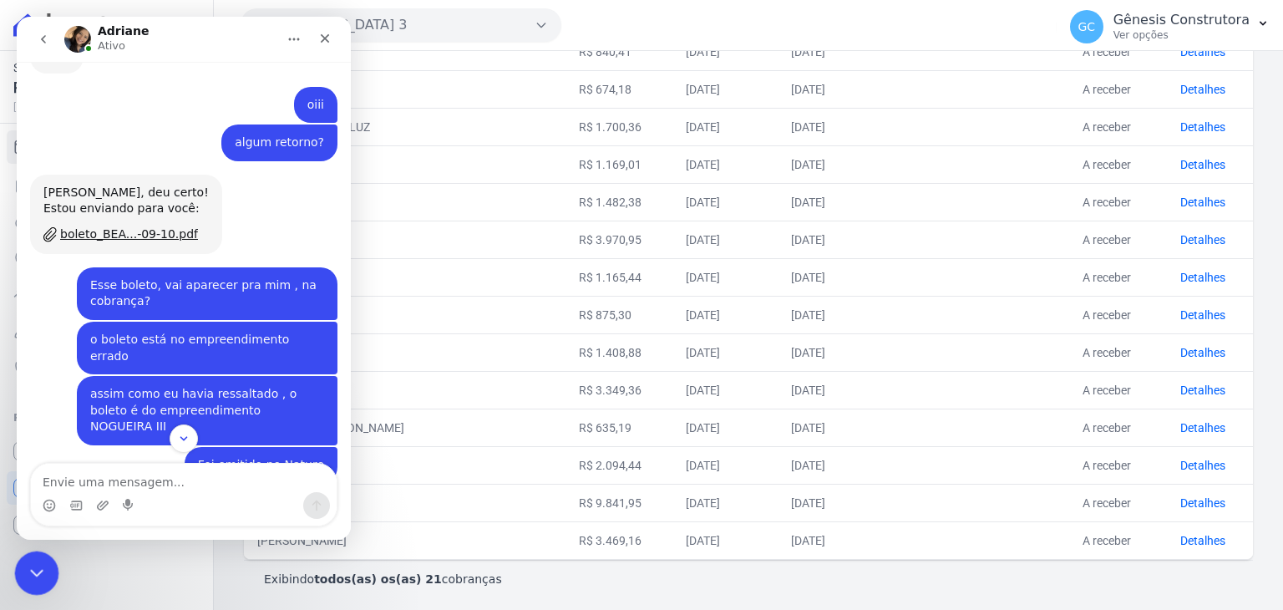
click at [33, 573] on icon "Encerramento do Messenger da Intercom" at bounding box center [34, 570] width 20 height 20
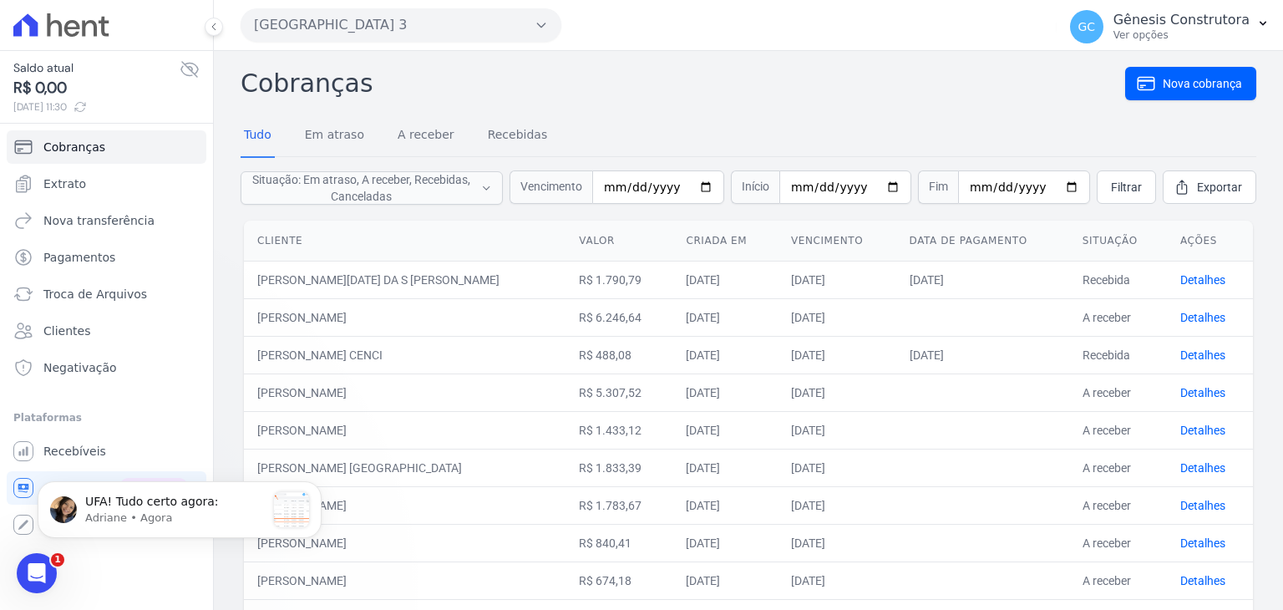
scroll to position [0, 0]
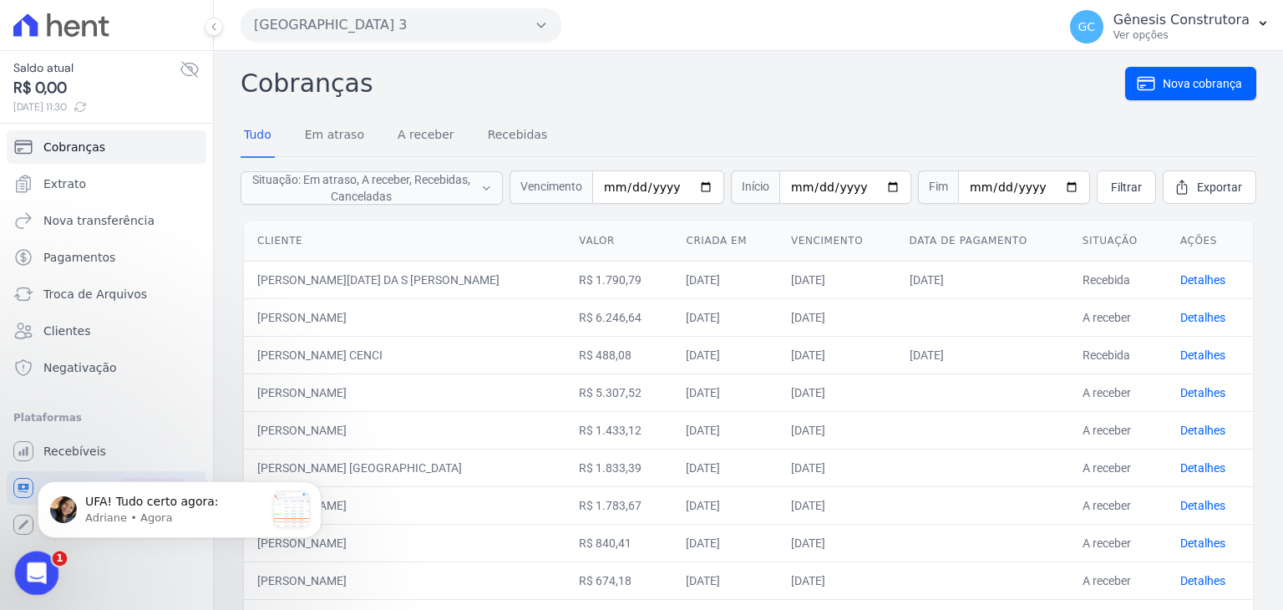
click at [38, 561] on icon "Abertura do Messenger da Intercom" at bounding box center [35, 571] width 28 height 28
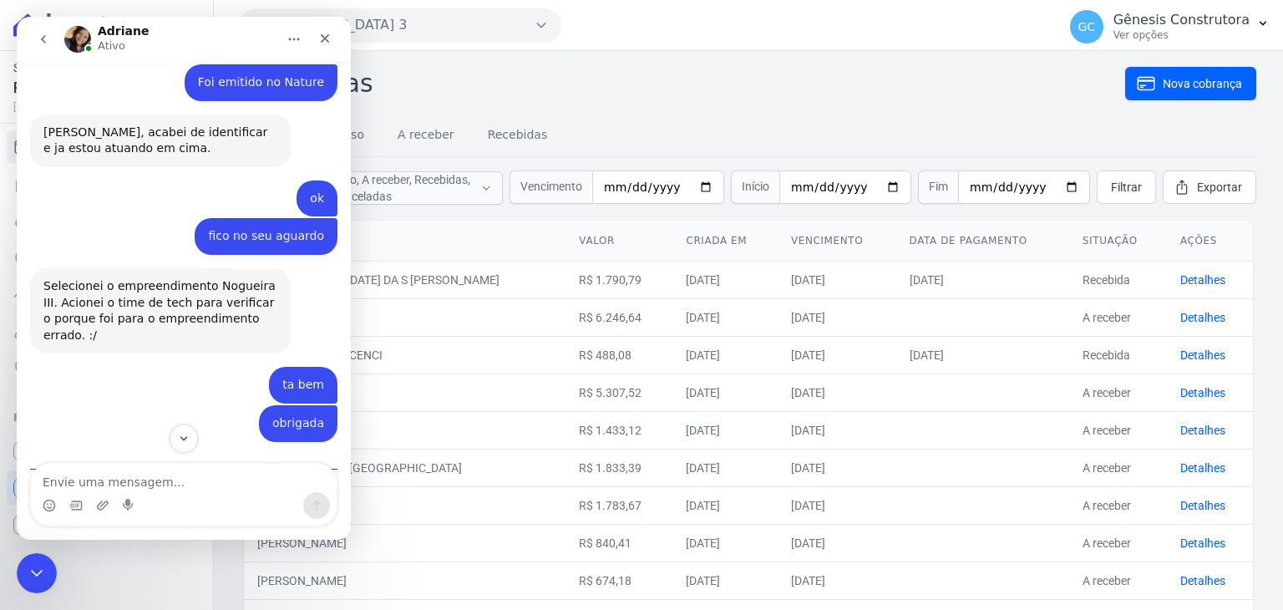
scroll to position [5949, 0]
click at [146, 524] on img "Adriane diz…" at bounding box center [155, 585] width 224 height 122
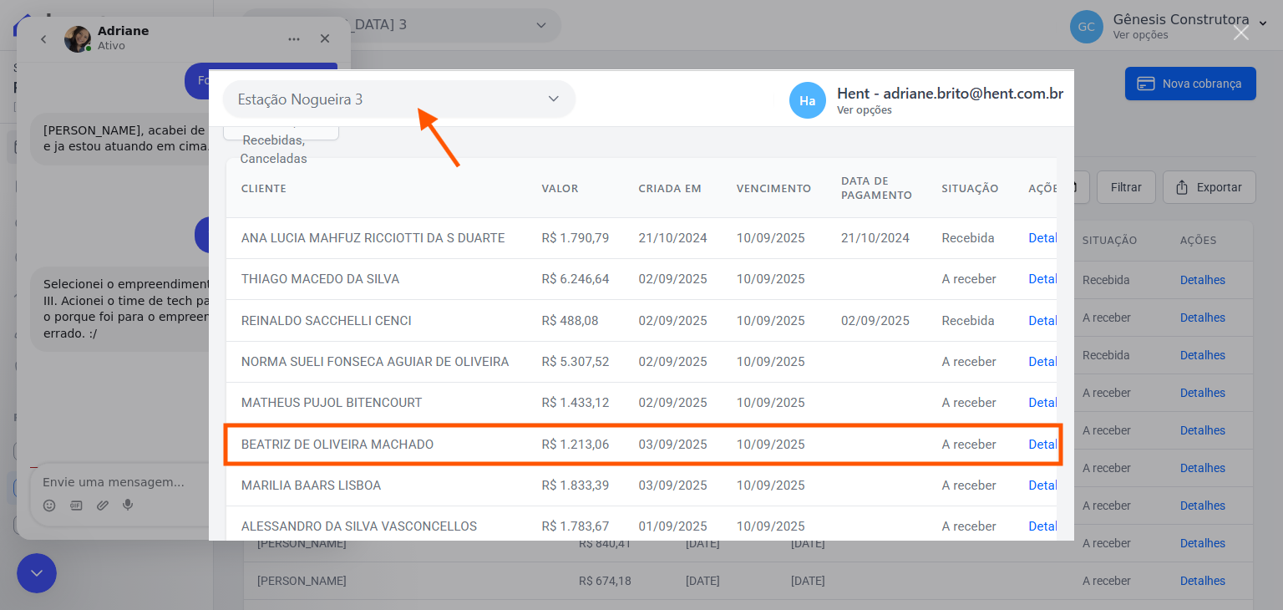
click at [157, 392] on div "Messenger da Intercom" at bounding box center [641, 305] width 1283 height 610
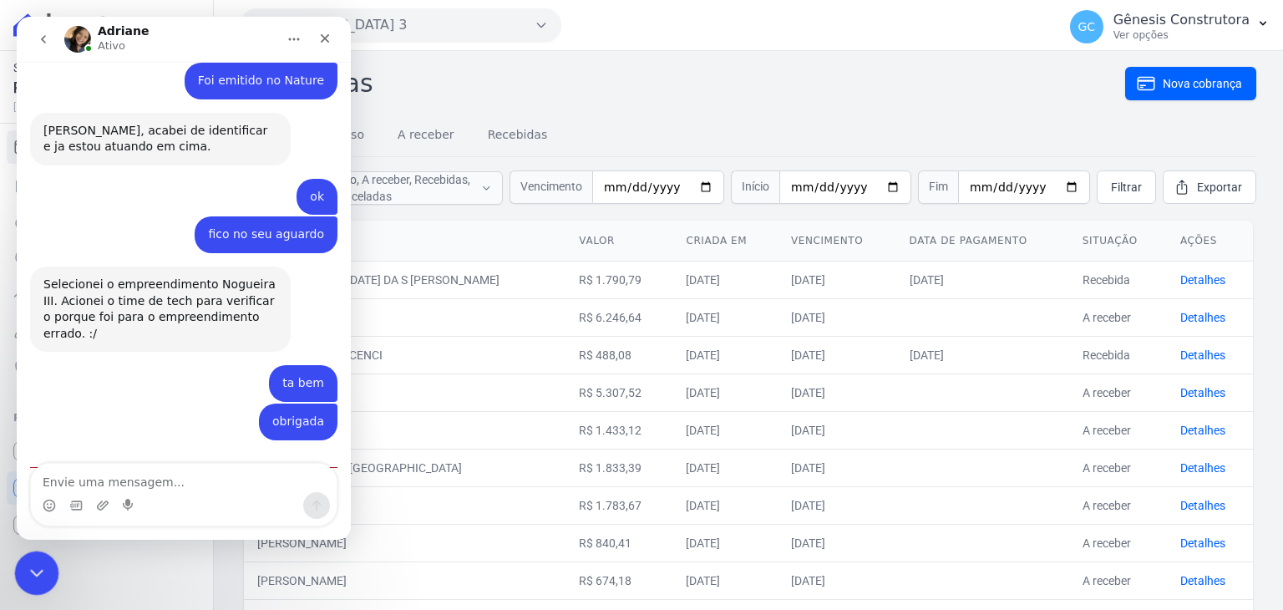
click at [34, 564] on icon "Encerramento do Messenger da Intercom" at bounding box center [34, 570] width 20 height 20
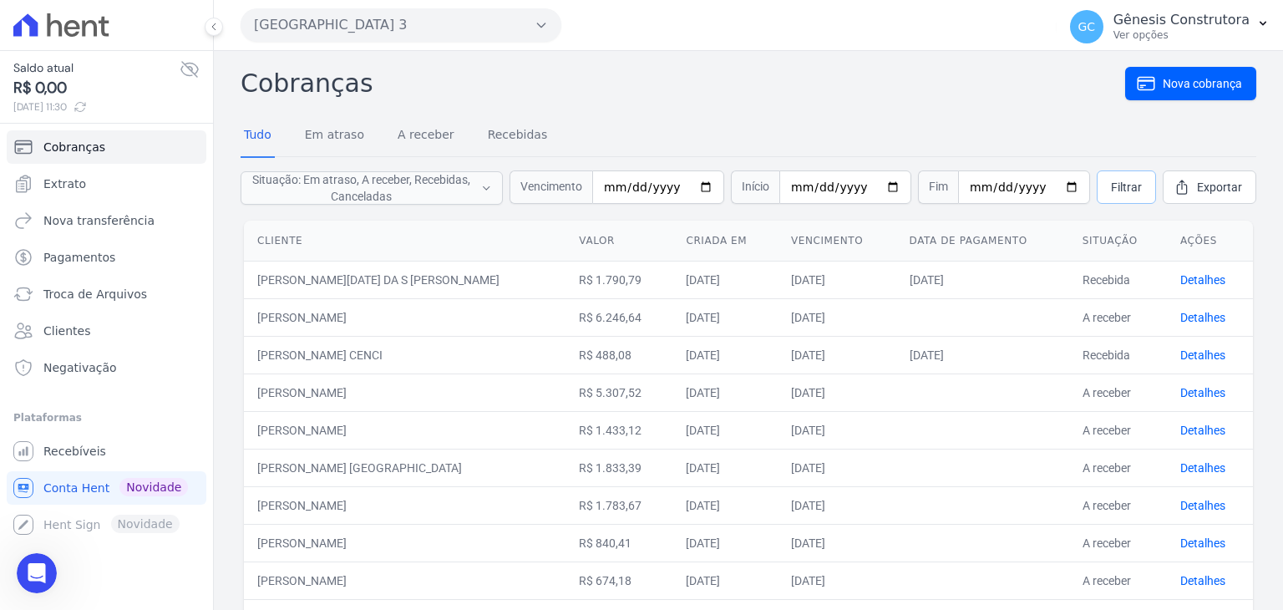
click at [1116, 191] on span "Filtrar" at bounding box center [1126, 187] width 31 height 17
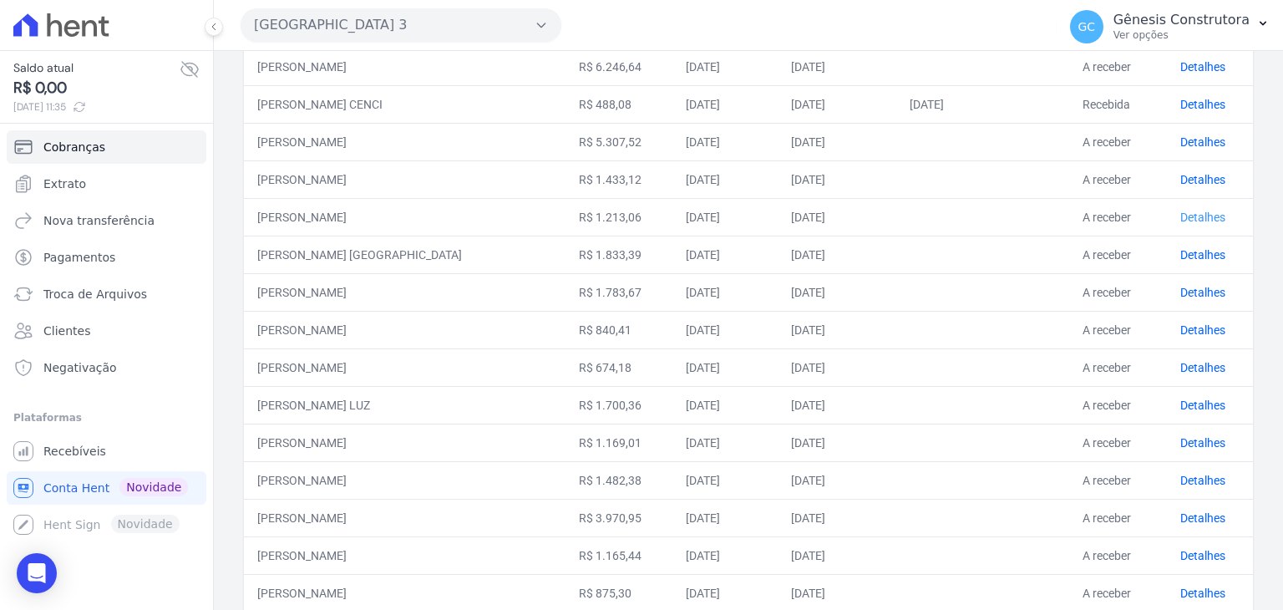
click at [1180, 213] on link "Detalhes" at bounding box center [1202, 216] width 45 height 13
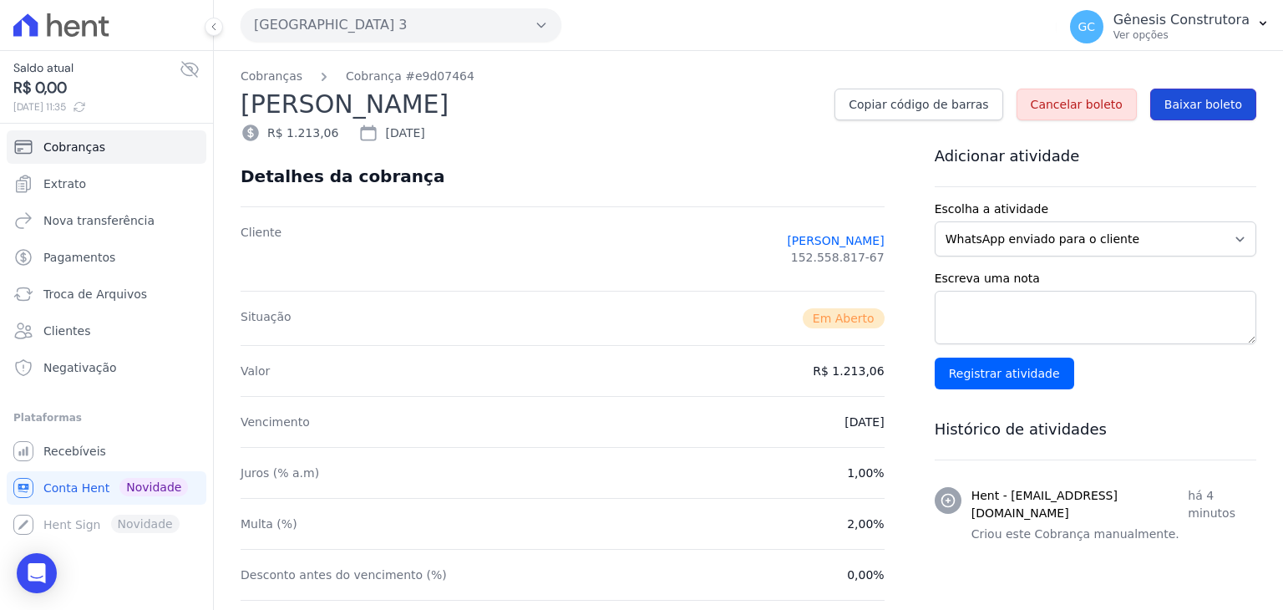
click at [1199, 114] on link "Baixar boleto" at bounding box center [1203, 105] width 106 height 32
drag, startPoint x: 47, startPoint y: 570, endPoint x: 68, endPoint y: 567, distance: 22.0
click at [47, 570] on div "Open Intercom Messenger" at bounding box center [37, 573] width 40 height 40
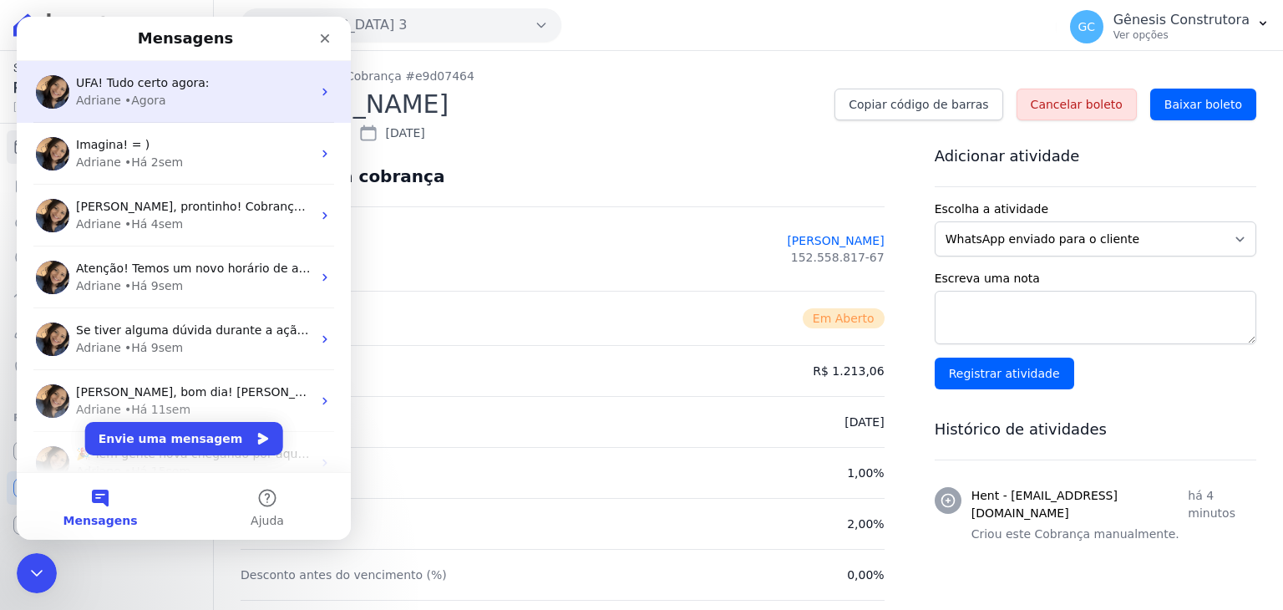
click at [261, 88] on div "UFA! Tudo certo agora:" at bounding box center [193, 83] width 235 height 18
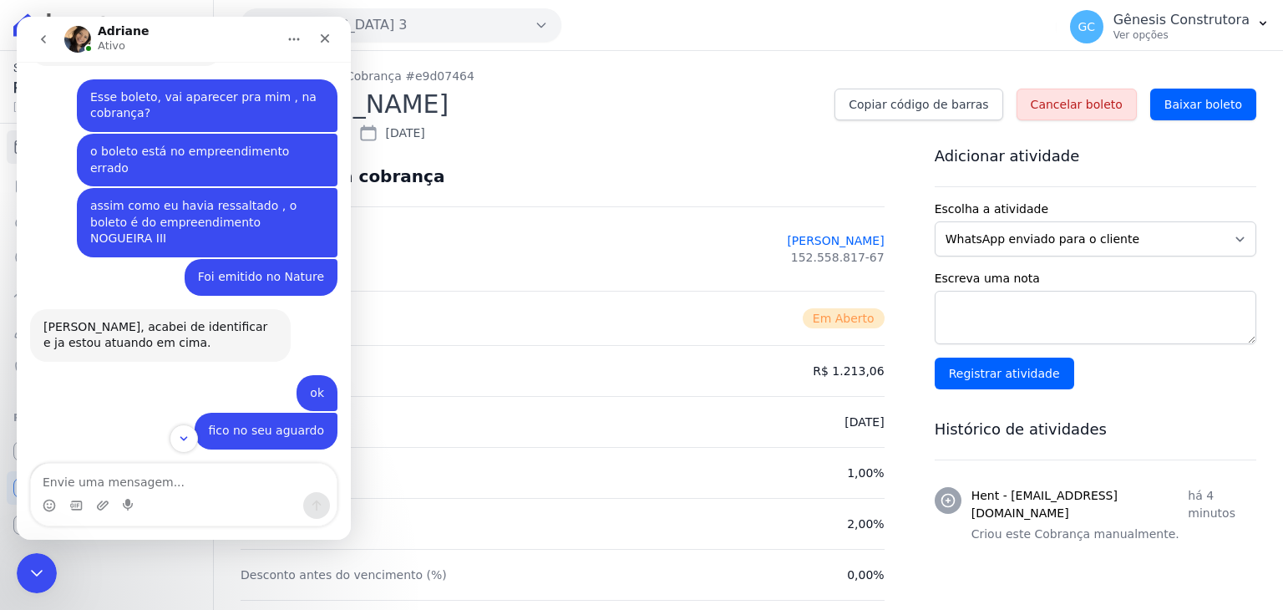
scroll to position [5921, 0]
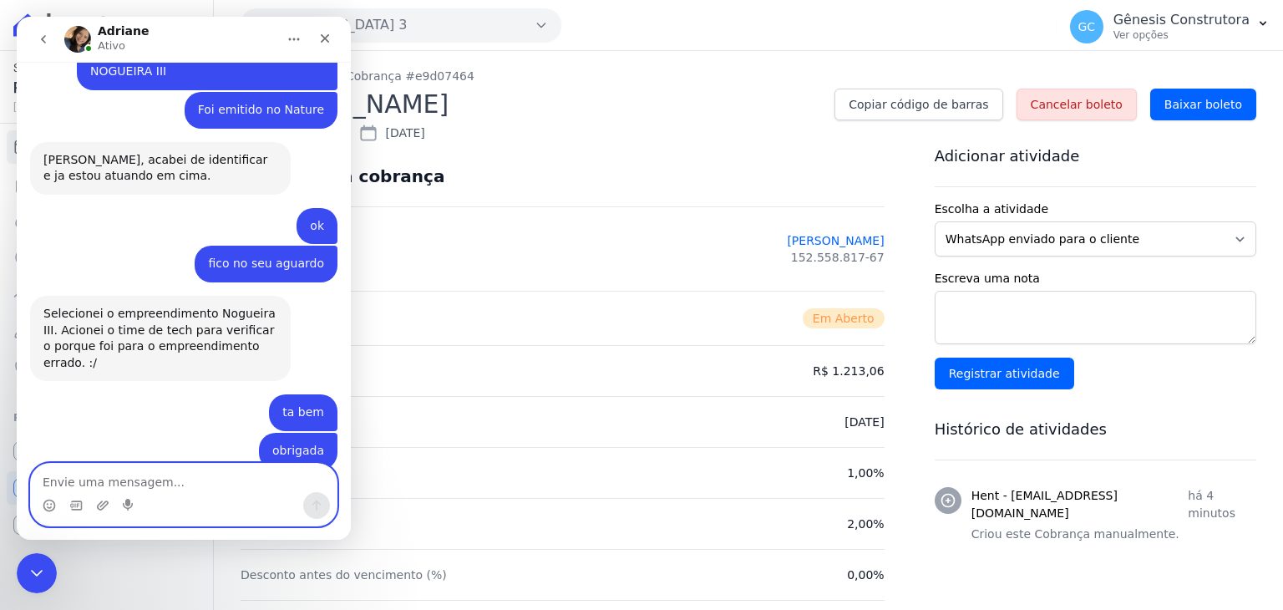
click at [138, 473] on textarea "Envie uma mensagem..." at bounding box center [184, 477] width 306 height 28
type textarea "muitíssimo obrigada"
click at [183, 474] on textarea "muitíssimo obrigada" at bounding box center [184, 477] width 306 height 28
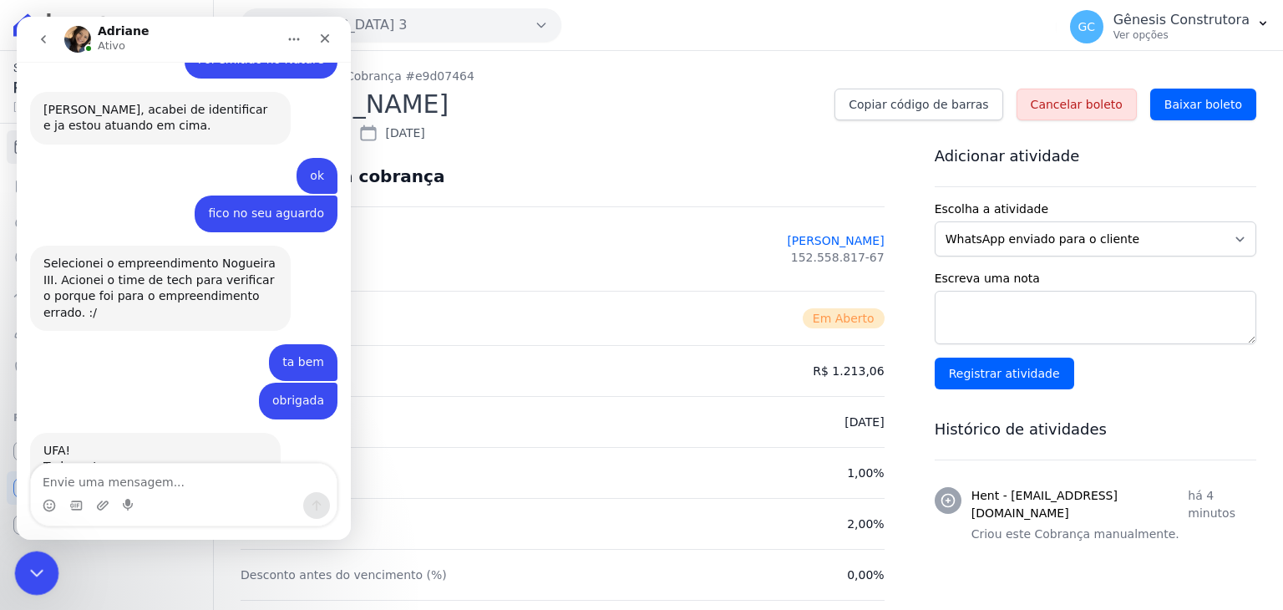
drag, startPoint x: 45, startPoint y: 580, endPoint x: 105, endPoint y: 1124, distance: 547.7
click at [48, 582] on div "Encerramento do Messenger da Intercom" at bounding box center [34, 570] width 40 height 40
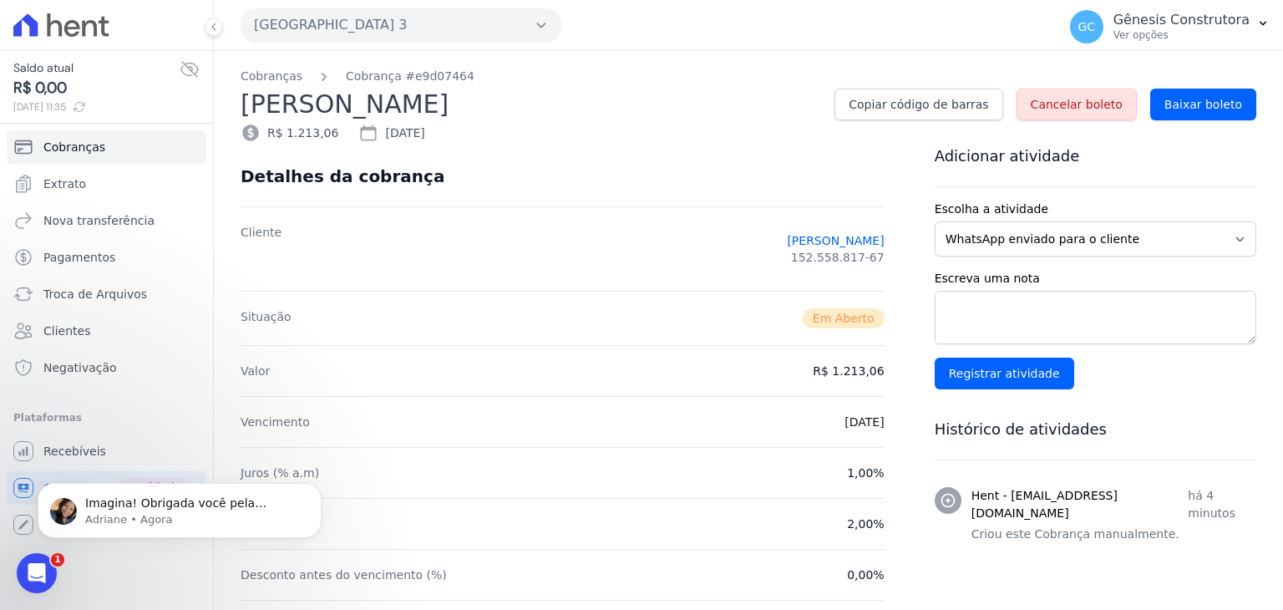
scroll to position [0, 0]
click at [23, 559] on div "Abertura do Messenger da Intercom" at bounding box center [34, 570] width 55 height 55
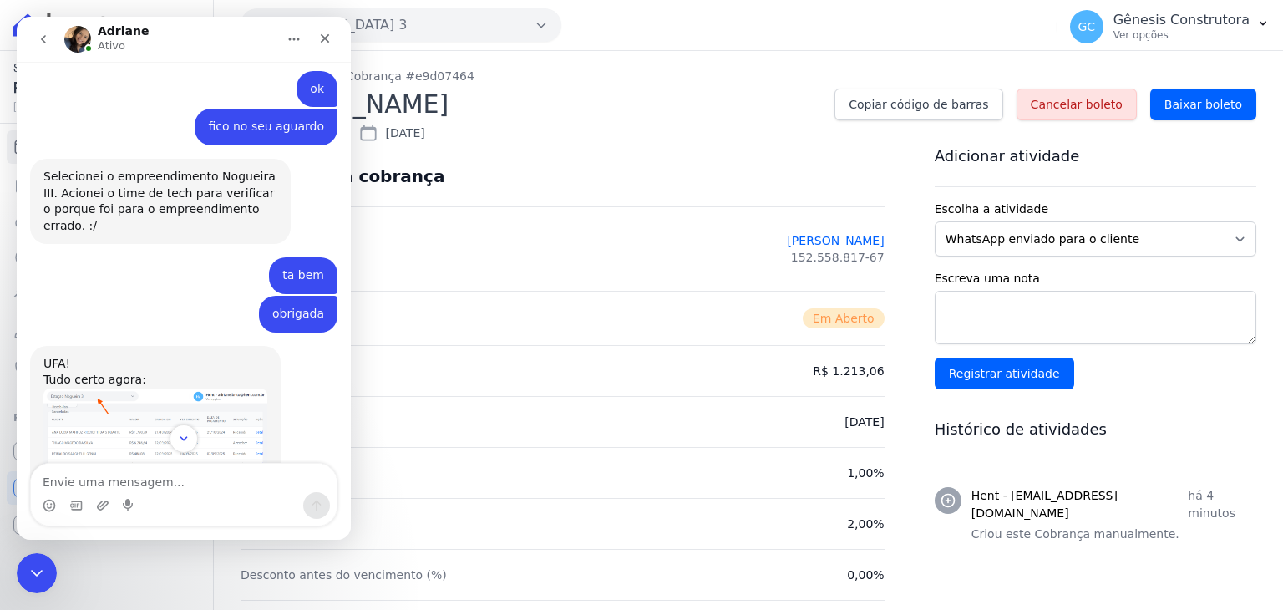
scroll to position [6065, 0]
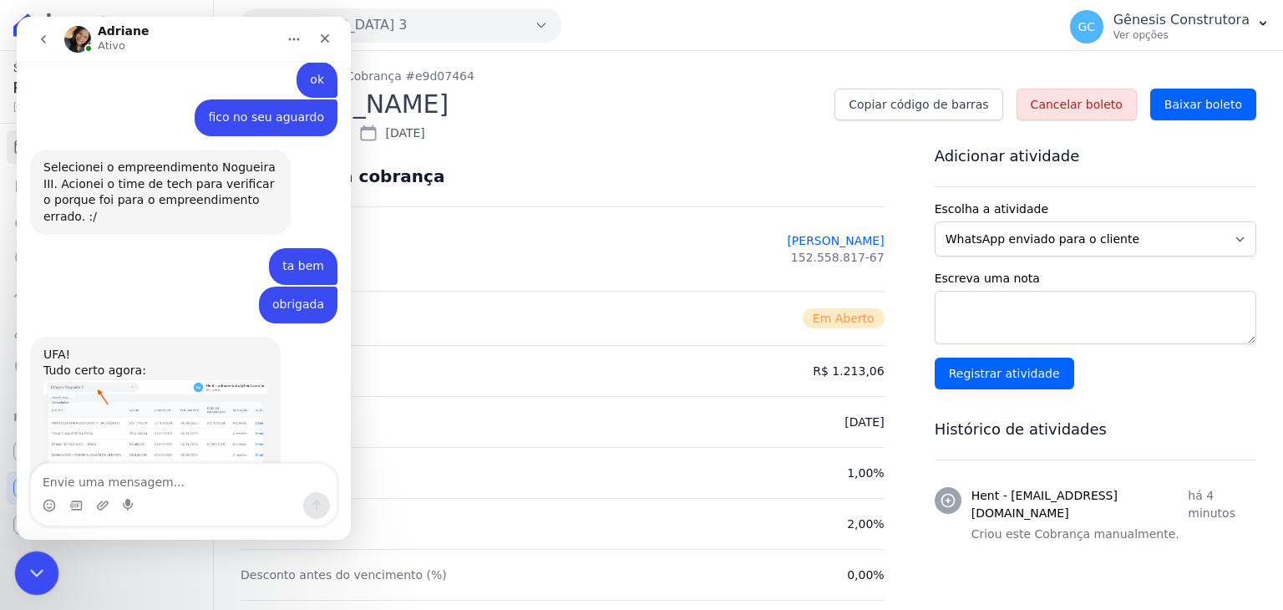
click html
click at [33, 553] on div "Encerramento do Messenger da Intercom" at bounding box center [34, 570] width 40 height 40
